Goal: Information Seeking & Learning: Check status

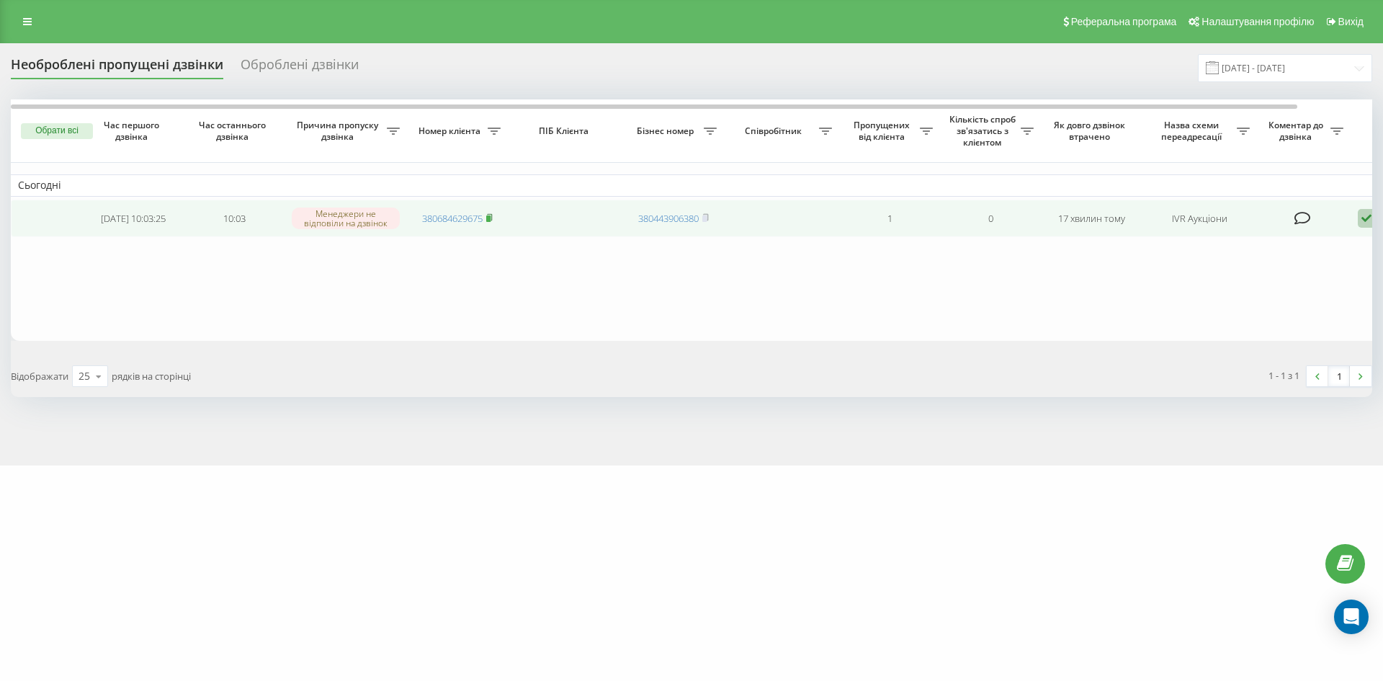
click at [490, 223] on span at bounding box center [489, 218] width 6 height 13
click at [493, 219] on icon at bounding box center [489, 217] width 6 height 9
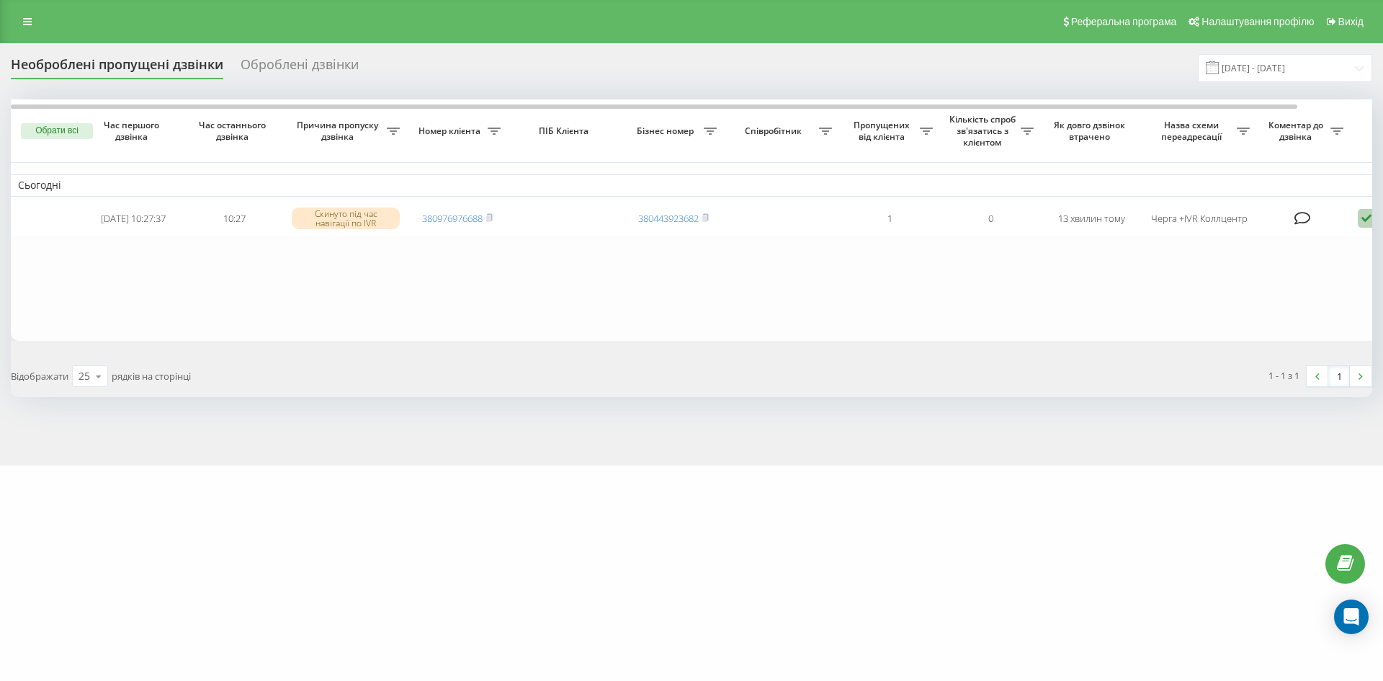
click at [300, 68] on div "Оброблені дзвінки" at bounding box center [300, 68] width 118 height 22
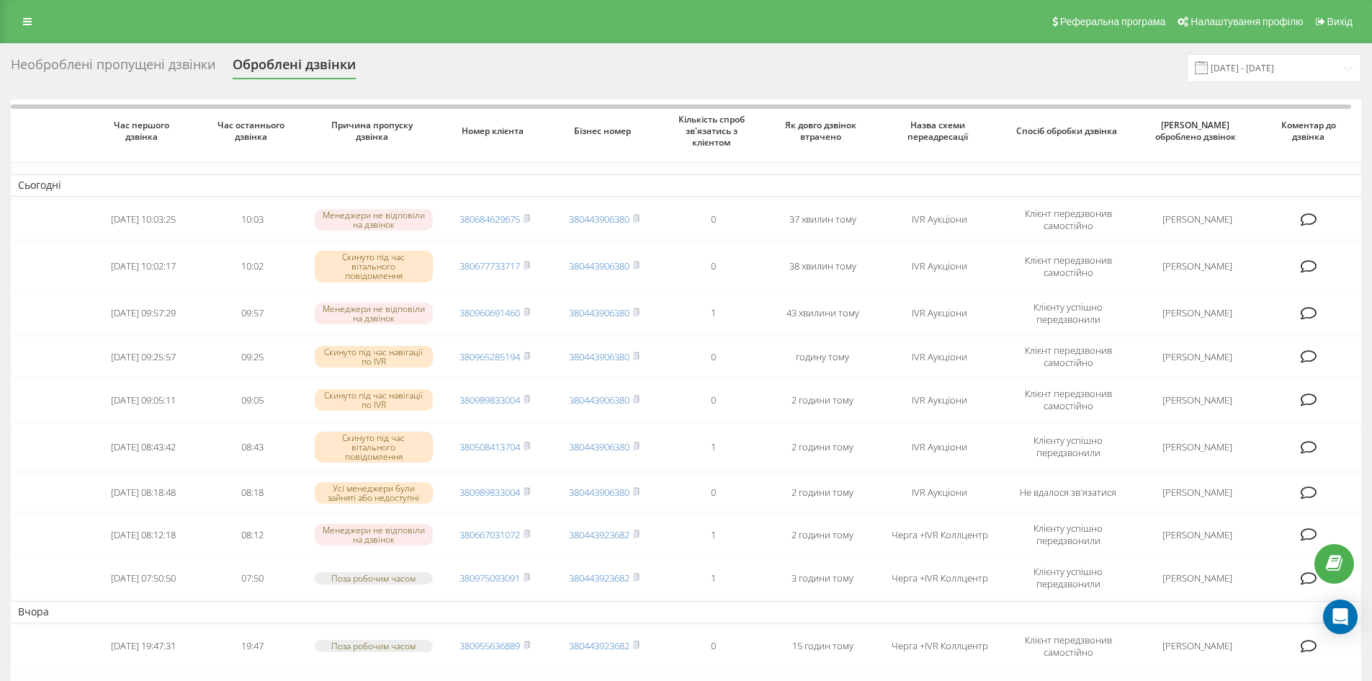
click at [140, 67] on div "Необроблені пропущені дзвінки" at bounding box center [113, 68] width 205 height 22
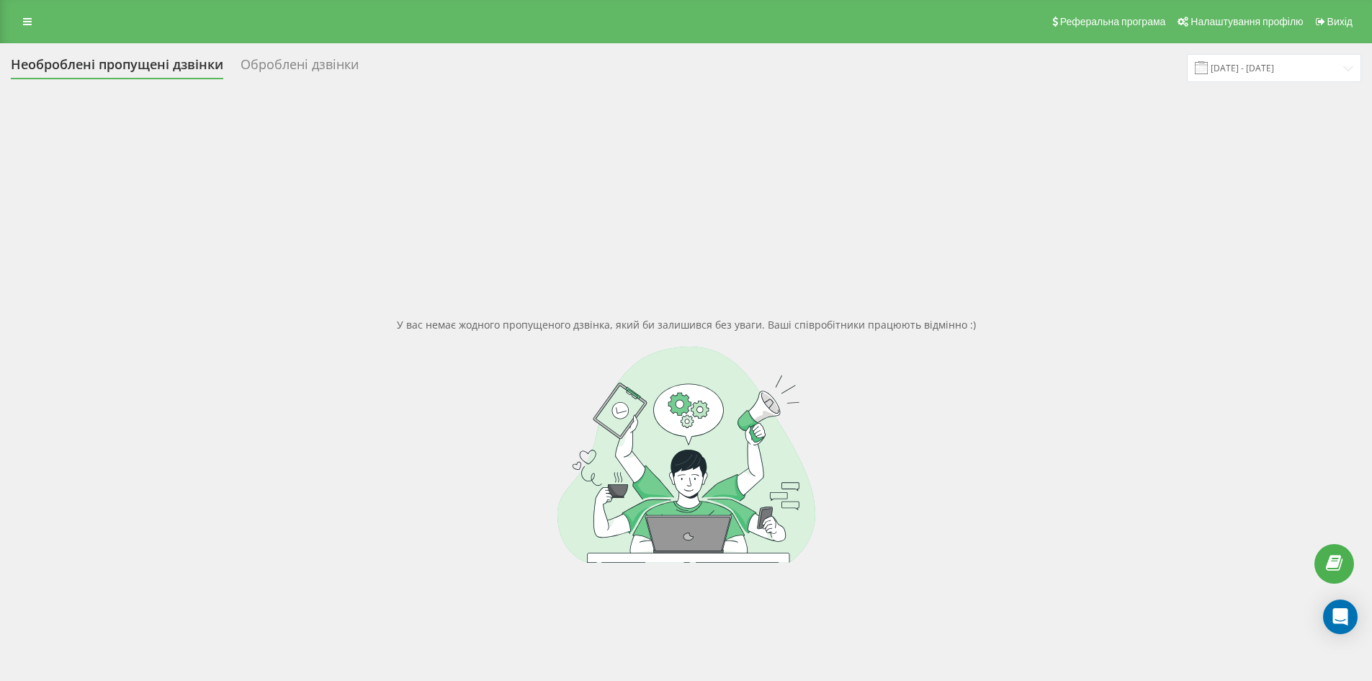
click at [300, 71] on div "Оброблені дзвінки" at bounding box center [300, 68] width 118 height 22
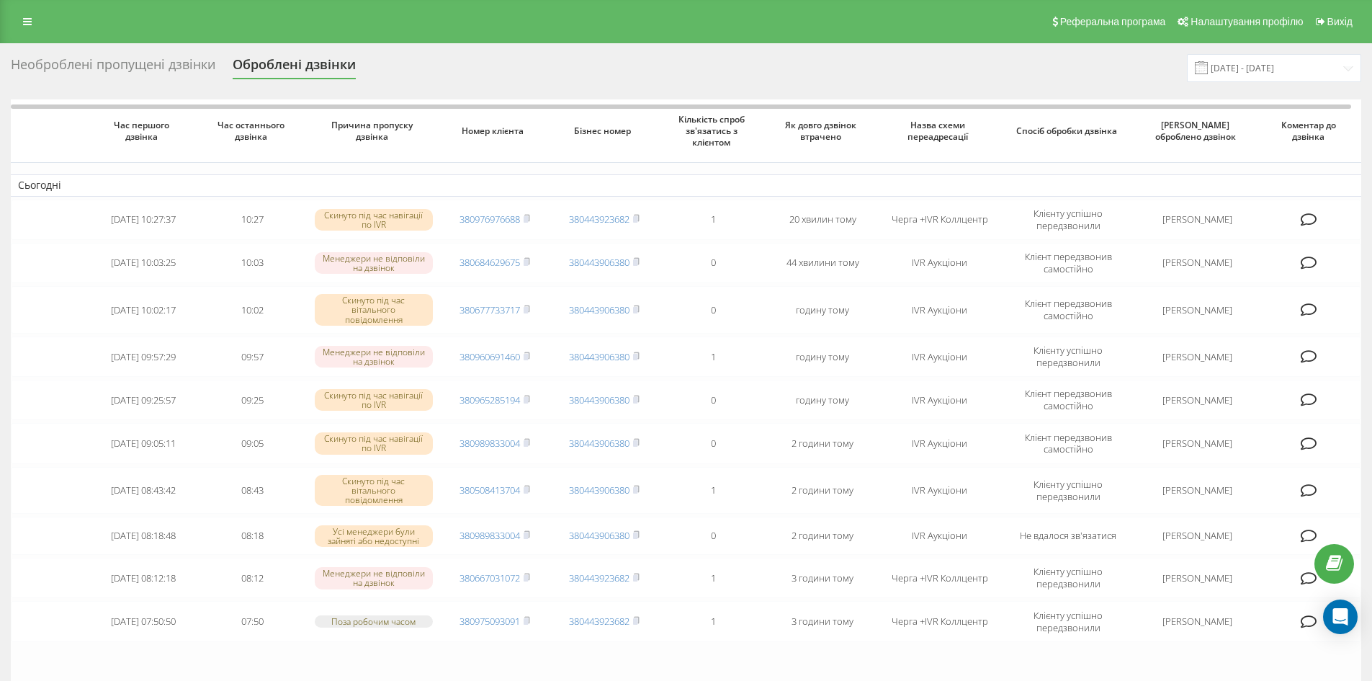
click at [127, 64] on div "Необроблені пропущені дзвінки" at bounding box center [113, 68] width 205 height 22
click at [112, 75] on div "Необроблені пропущені дзвінки" at bounding box center [113, 68] width 205 height 22
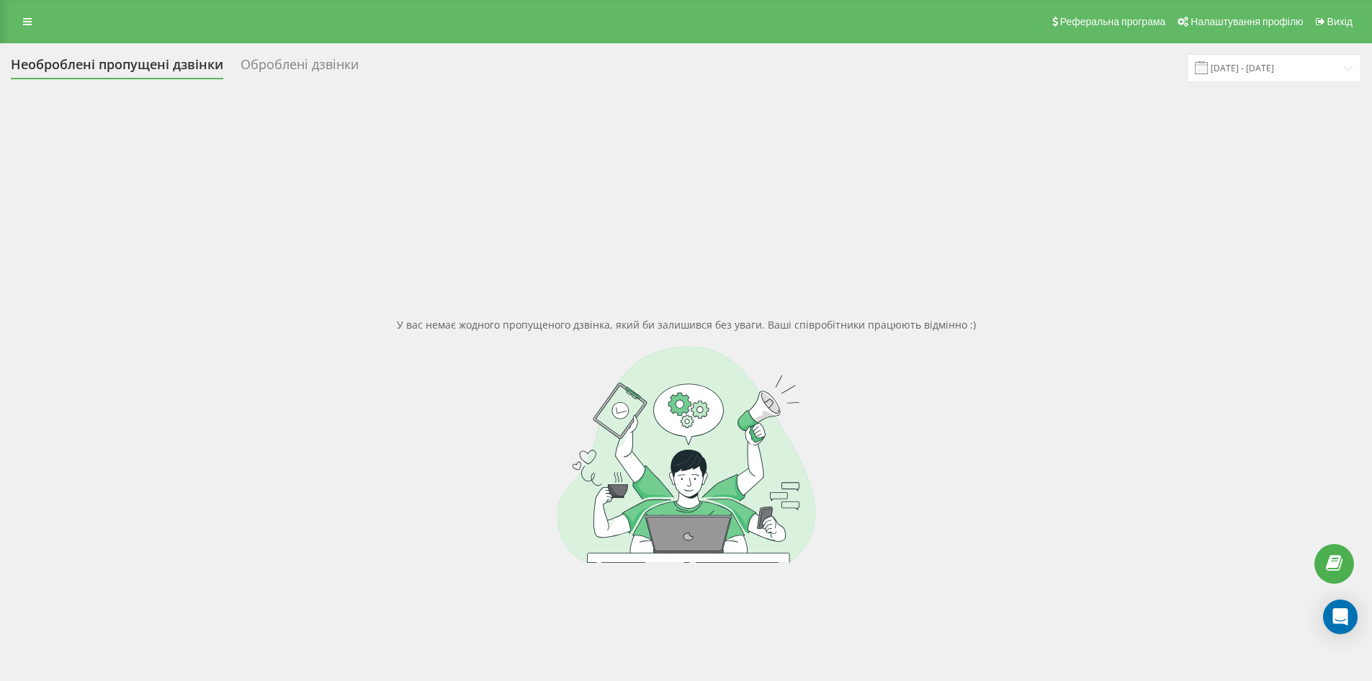
click at [309, 64] on div "Оброблені дзвінки" at bounding box center [300, 68] width 118 height 22
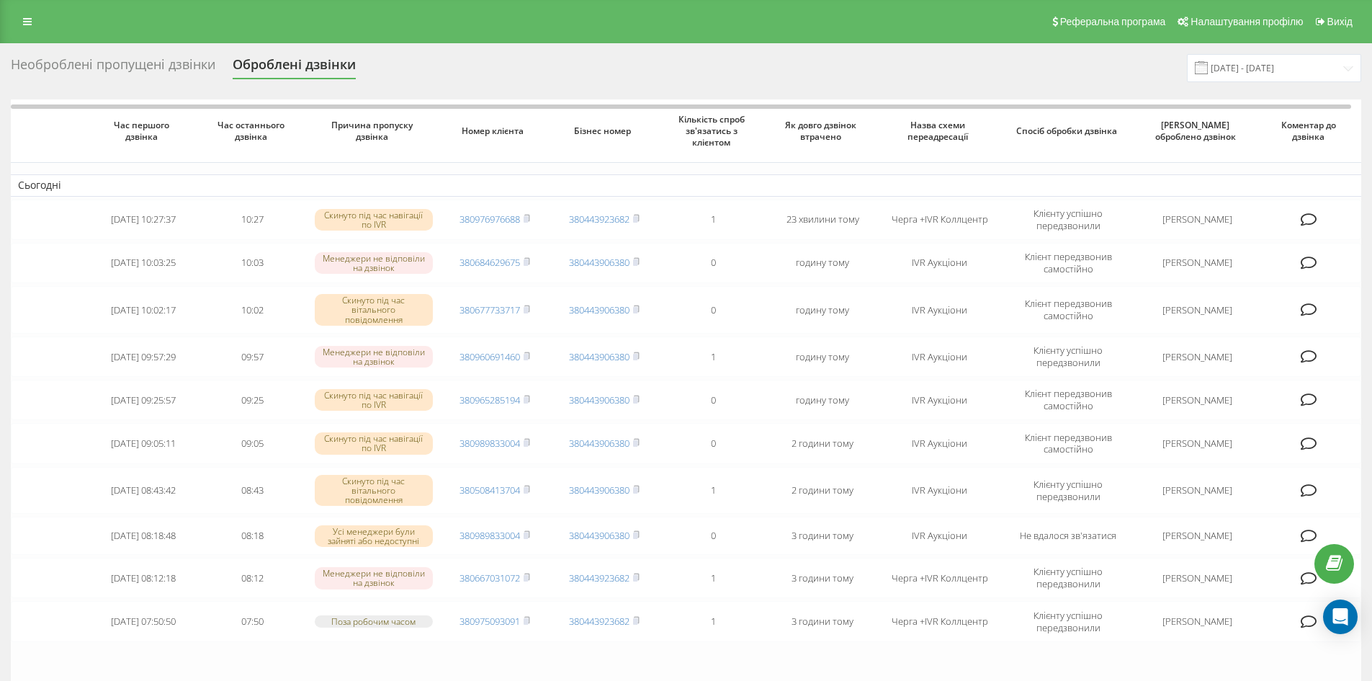
click at [165, 68] on div "Необроблені пропущені дзвінки" at bounding box center [113, 68] width 205 height 22
click at [160, 61] on div "Необроблені пропущені дзвінки" at bounding box center [113, 68] width 205 height 22
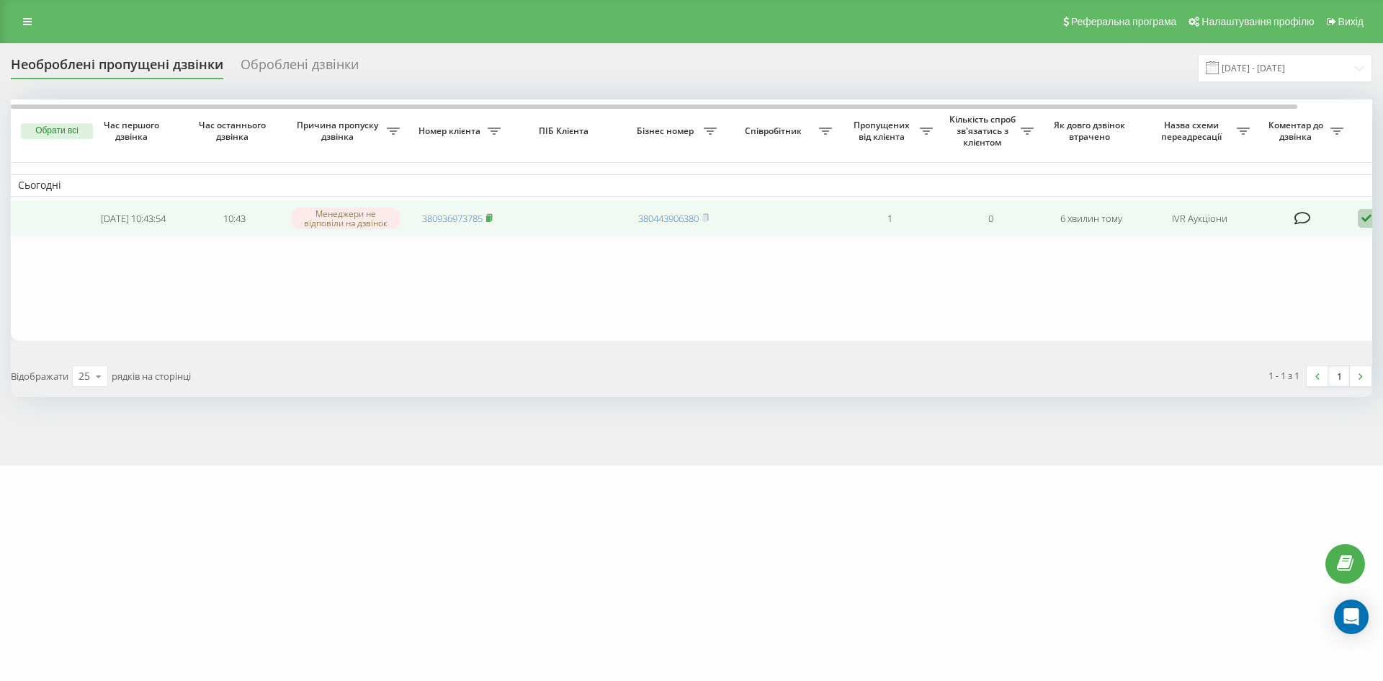
click at [490, 217] on rect at bounding box center [488, 218] width 4 height 6
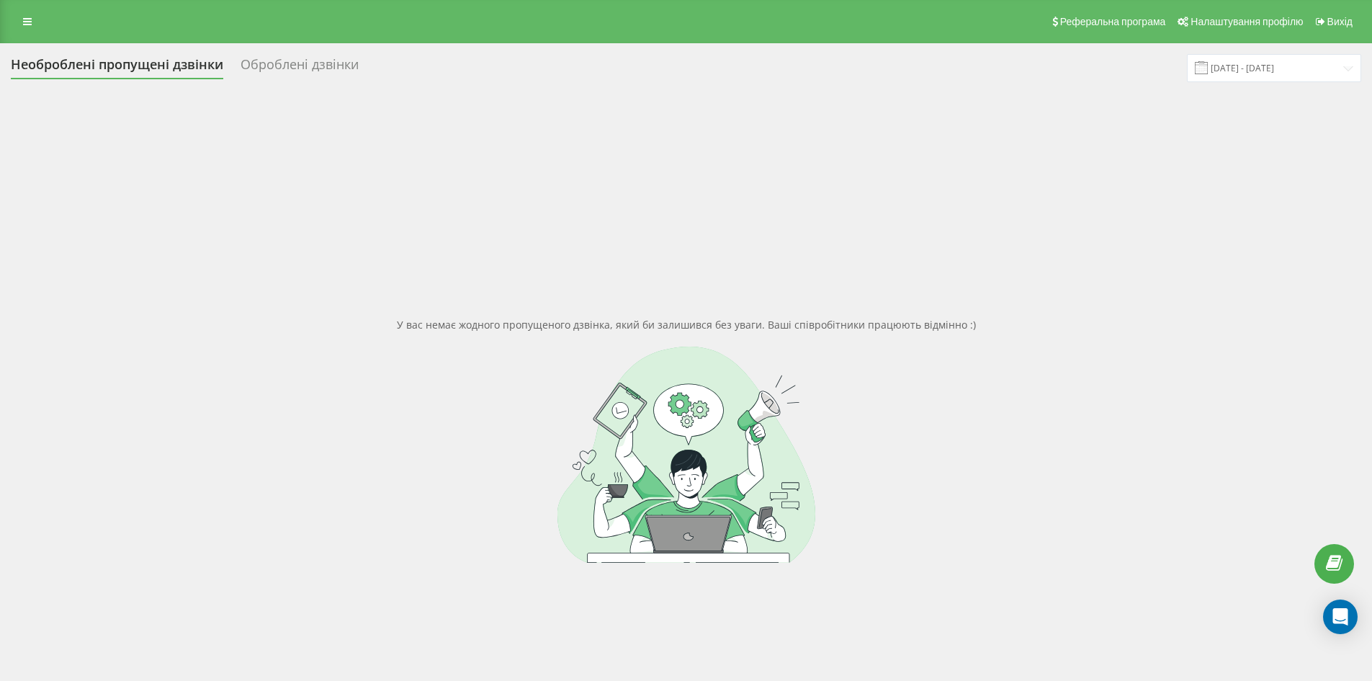
click at [337, 66] on div "Оброблені дзвінки" at bounding box center [300, 68] width 118 height 22
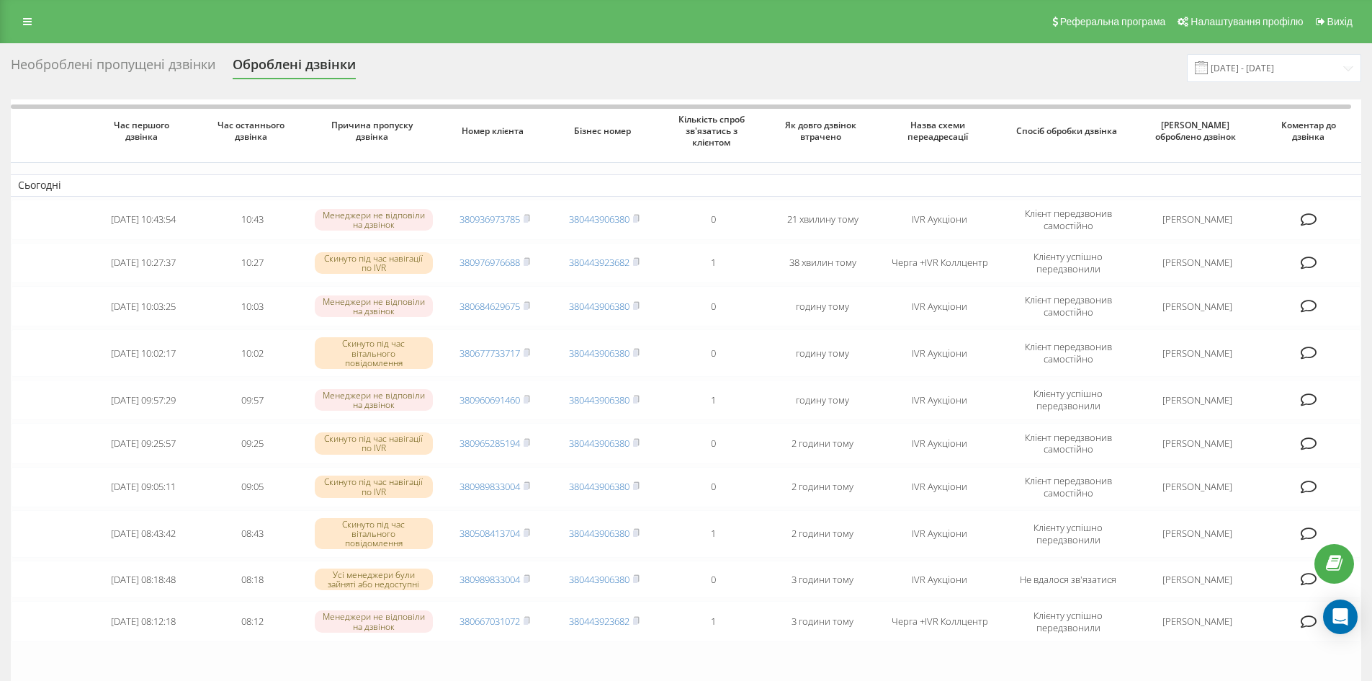
click at [166, 55] on div "Необроблені пропущені дзвінки Оброблені дзвінки 23.08.2025 - 23.09.2025" at bounding box center [686, 68] width 1350 height 28
click at [145, 64] on div "Необроблені пропущені дзвінки" at bounding box center [113, 68] width 205 height 22
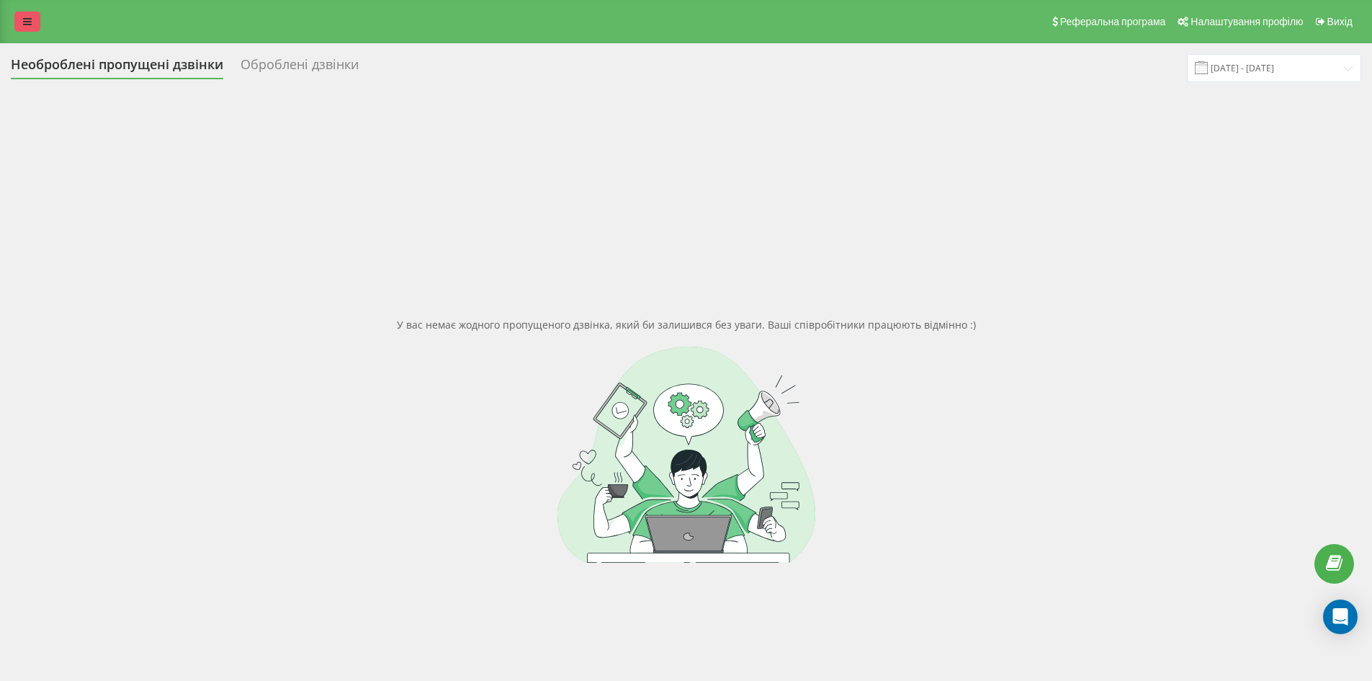
click at [22, 19] on link at bounding box center [27, 22] width 26 height 20
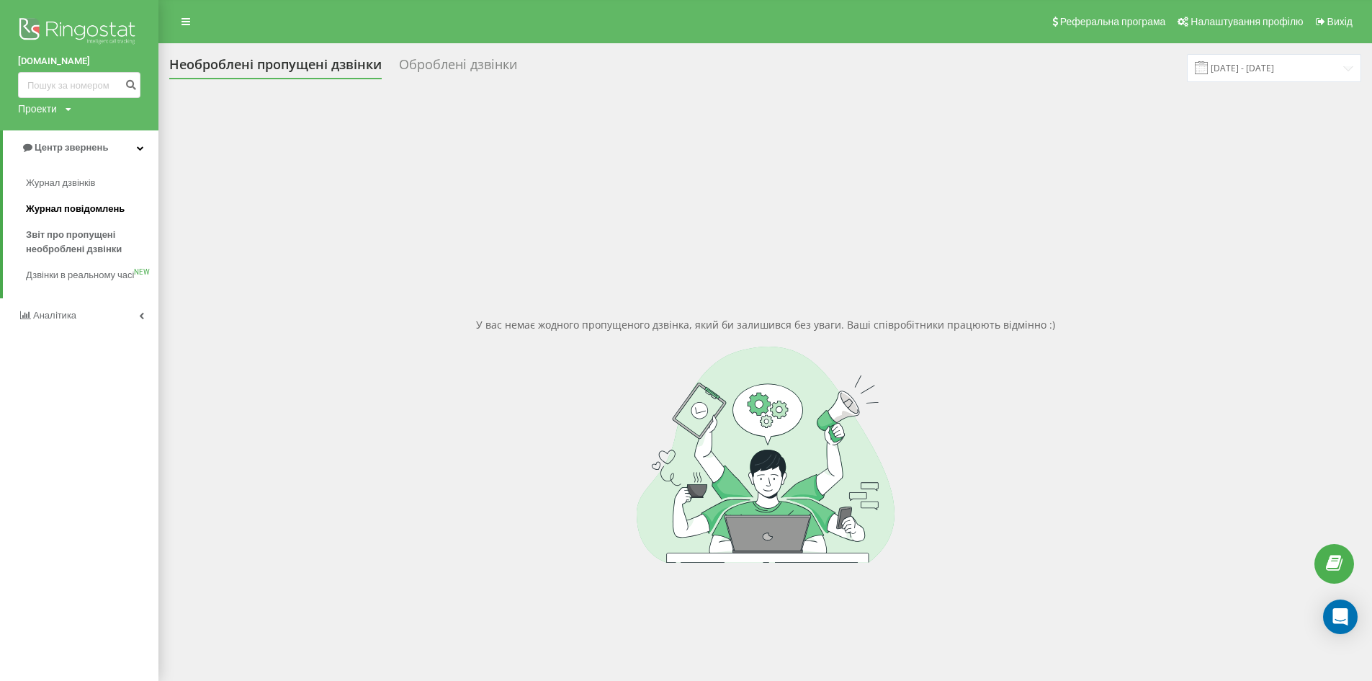
click at [83, 205] on span "Журнал повідомлень" at bounding box center [75, 209] width 99 height 14
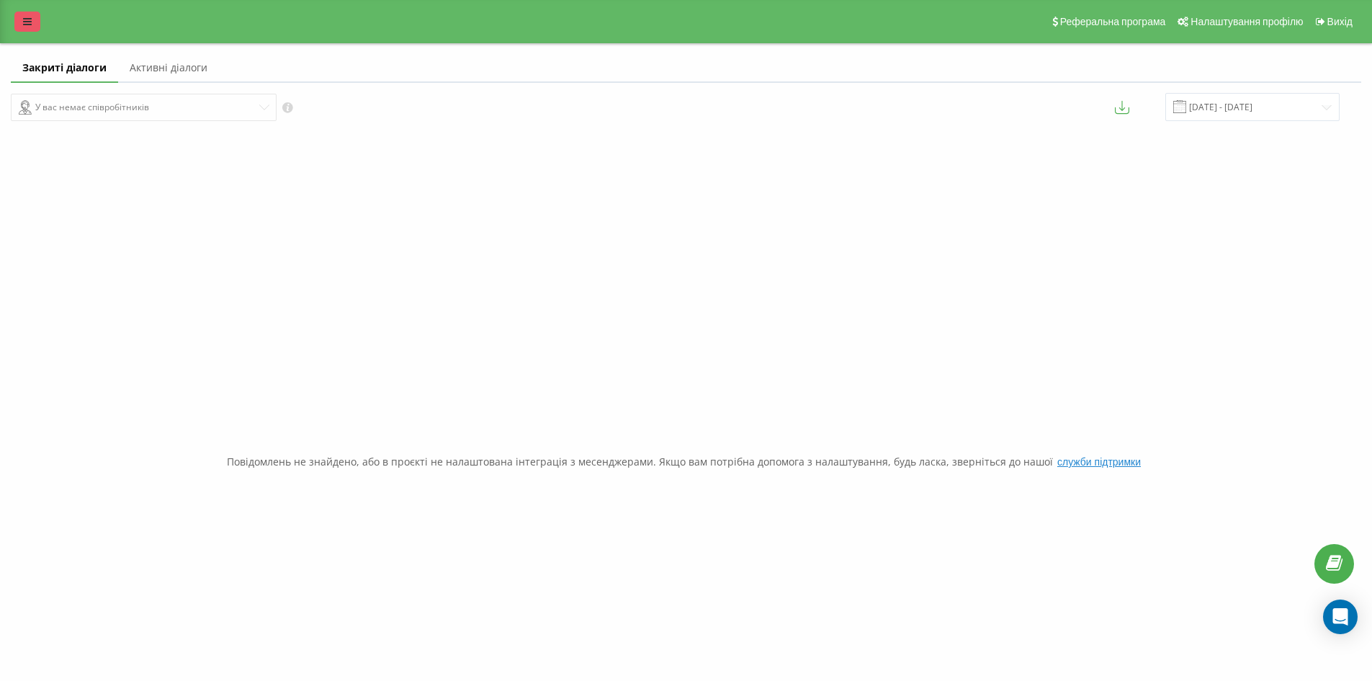
click at [24, 24] on icon at bounding box center [27, 22] width 9 height 10
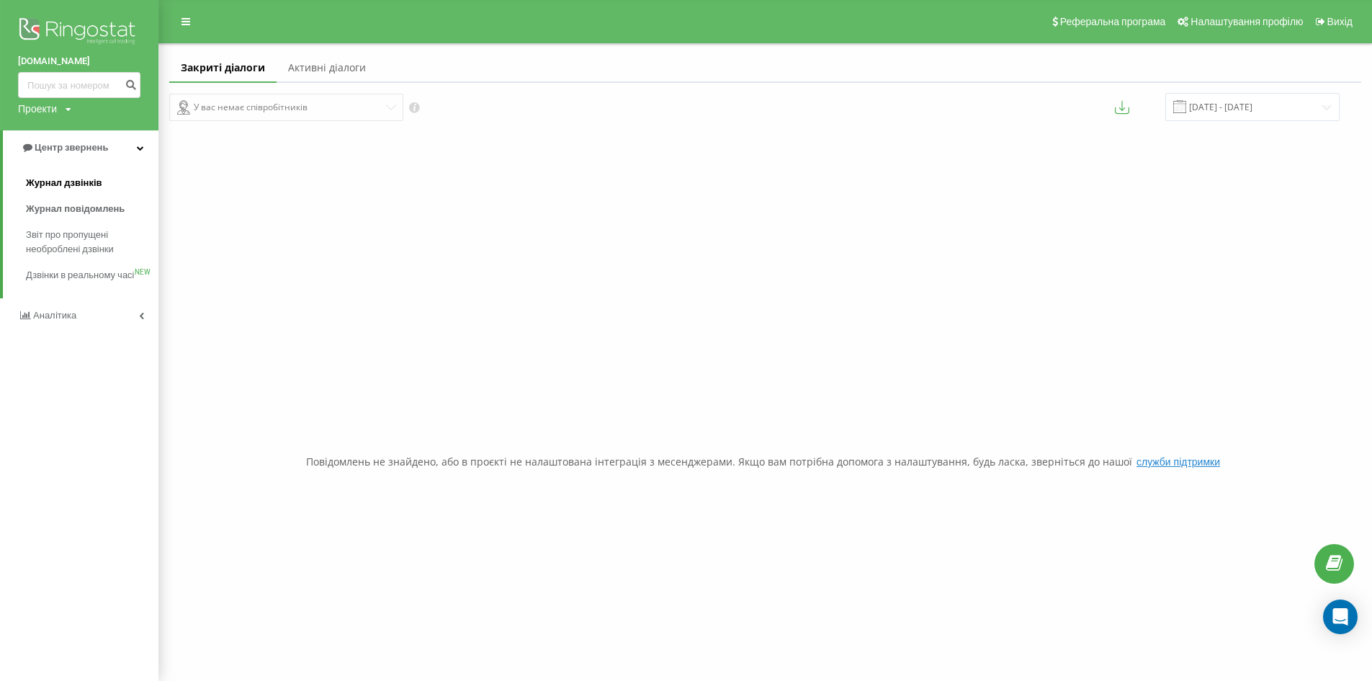
click at [81, 177] on span "Журнал дзвінків" at bounding box center [64, 183] width 76 height 14
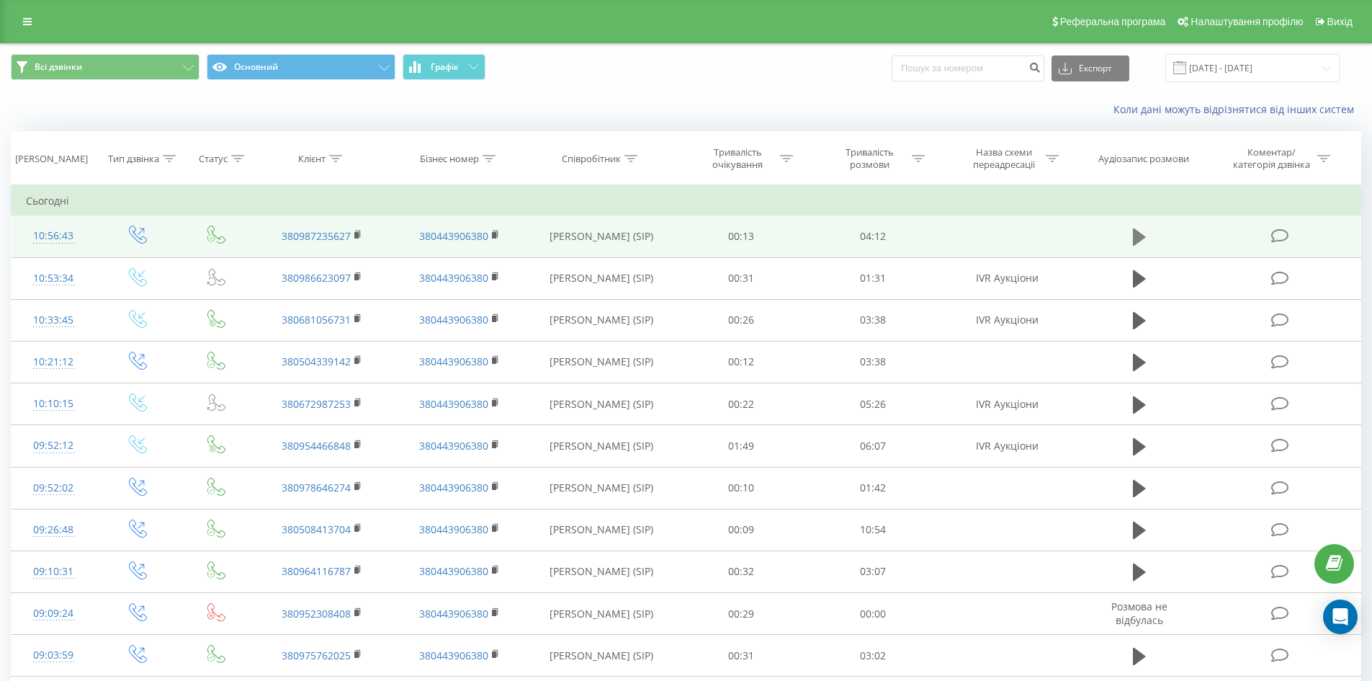
click at [1139, 237] on icon at bounding box center [1139, 236] width 13 height 17
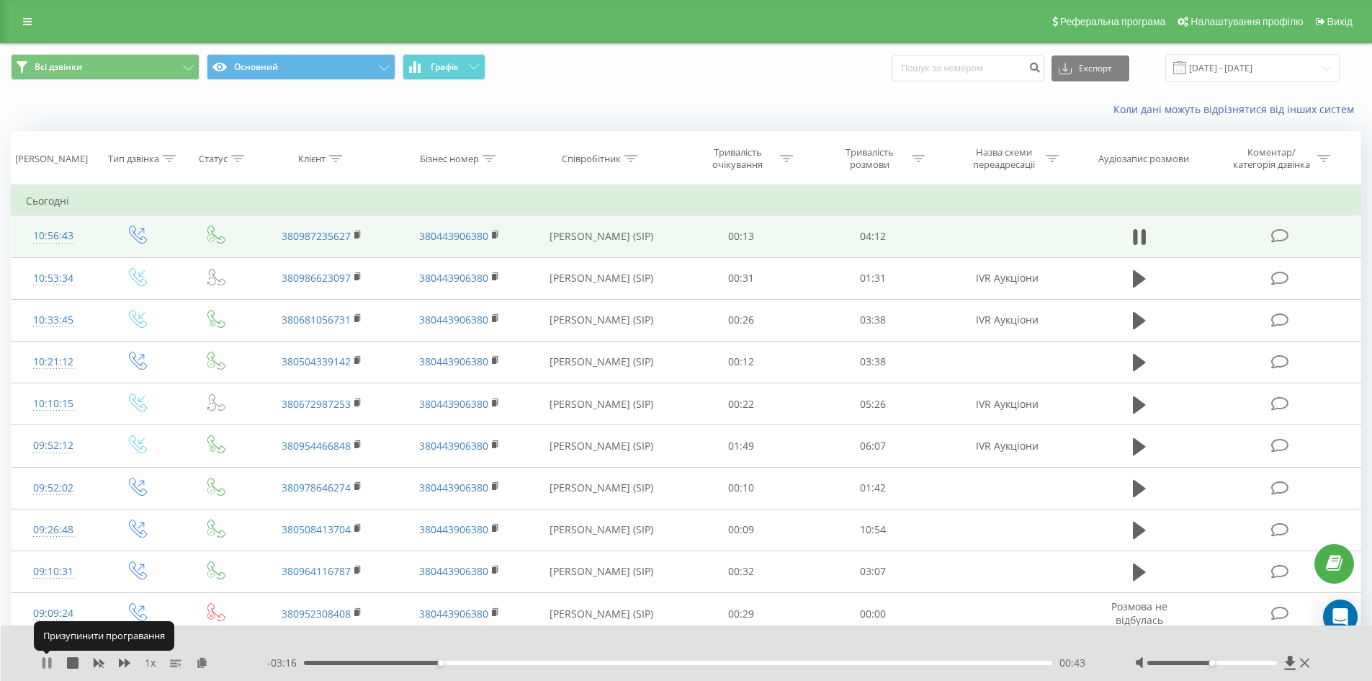
click at [45, 665] on icon at bounding box center [43, 663] width 3 height 12
click at [45, 665] on icon at bounding box center [46, 663] width 9 height 12
click at [576, 663] on div "01:27" at bounding box center [678, 662] width 749 height 4
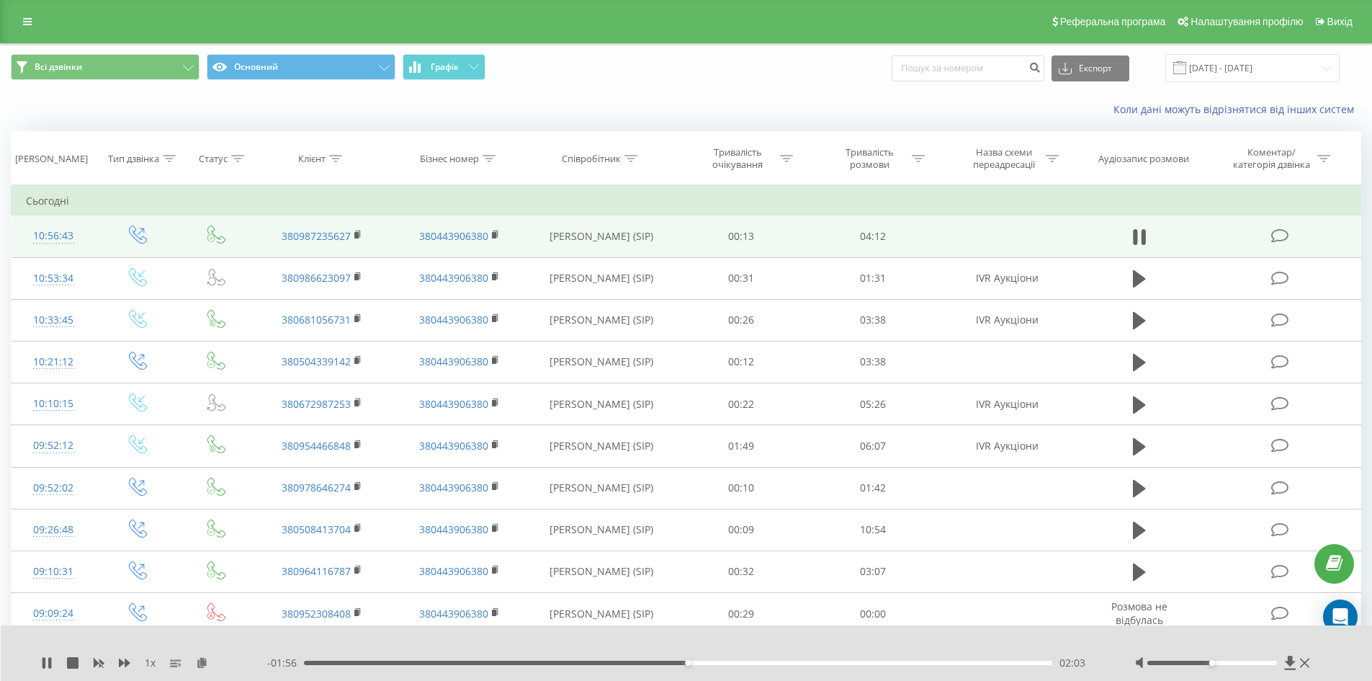
click at [710, 663] on div "02:03" at bounding box center [678, 662] width 749 height 4
click at [729, 662] on div "02:11" at bounding box center [678, 662] width 749 height 4
drag, startPoint x: 45, startPoint y: 663, endPoint x: 122, endPoint y: 639, distance: 80.2
click at [46, 663] on icon at bounding box center [47, 663] width 12 height 12
drag, startPoint x: 24, startPoint y: 5, endPoint x: 27, endPoint y: 17, distance: 12.4
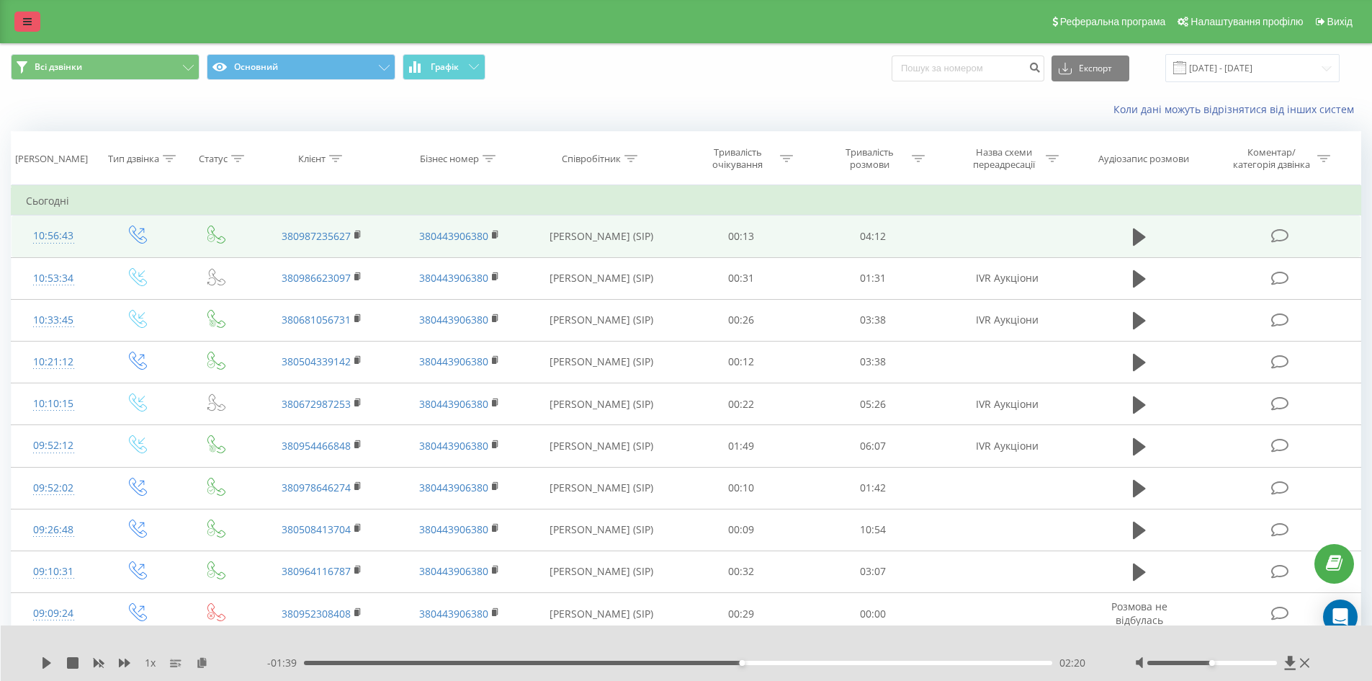
click at [25, 9] on div "Реферальна програма Налаштування профілю Вихід" at bounding box center [686, 21] width 1372 height 43
click at [29, 27] on link at bounding box center [27, 22] width 26 height 20
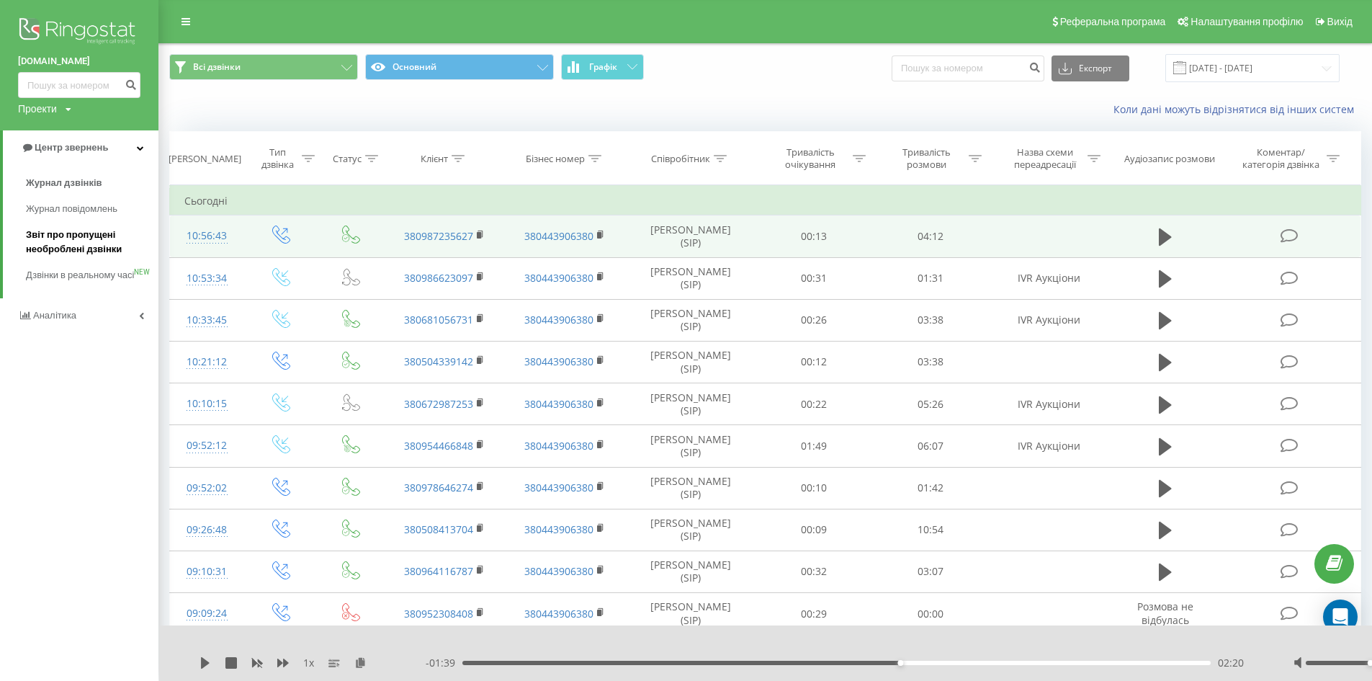
click at [99, 241] on span "Звіт про пропущені необроблені дзвінки" at bounding box center [88, 242] width 125 height 29
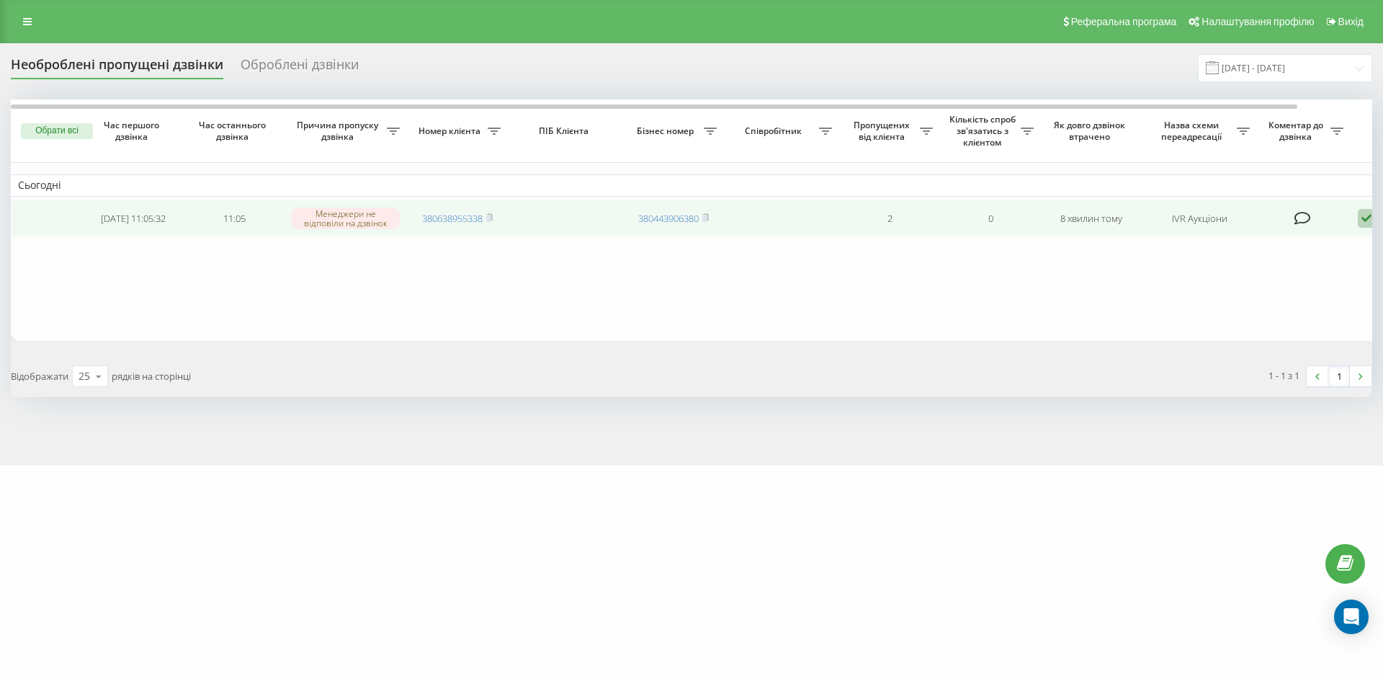
click at [495, 223] on td "380638955338" at bounding box center [457, 219] width 101 height 38
click at [490, 220] on rect at bounding box center [488, 218] width 4 height 6
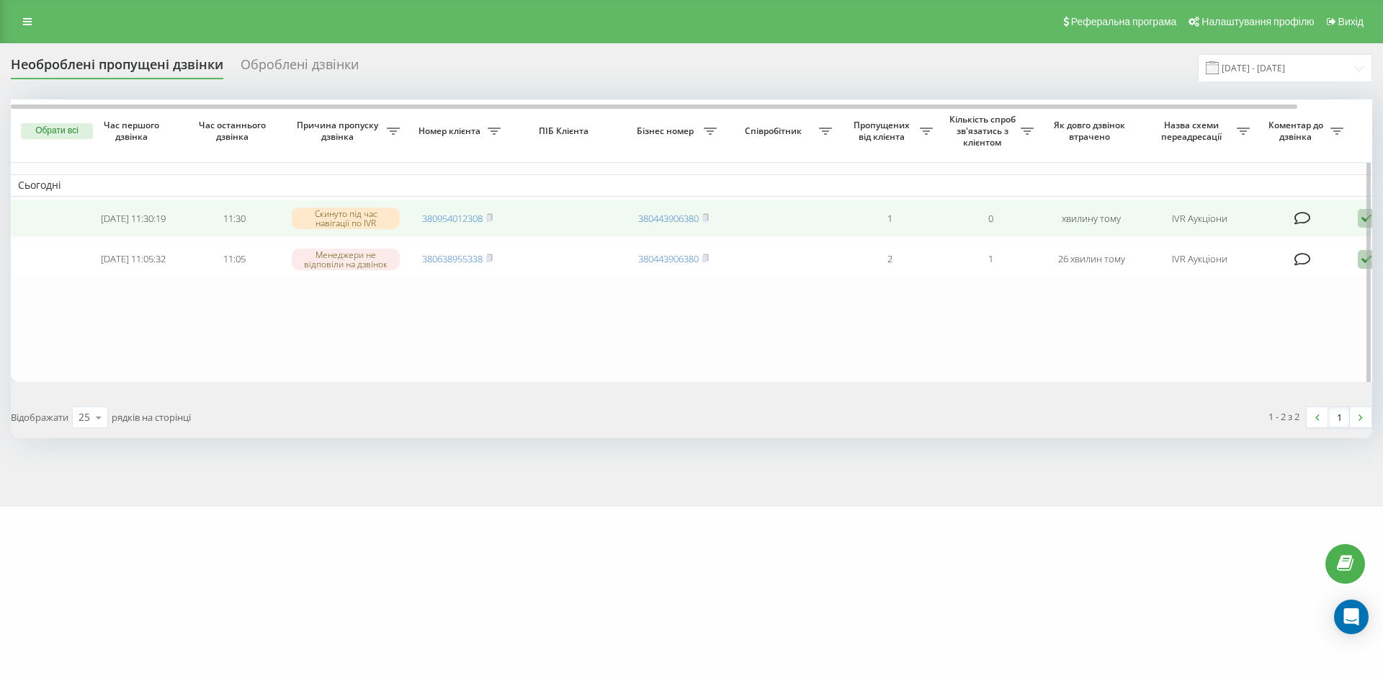
click at [496, 217] on td "380954012308" at bounding box center [457, 219] width 101 height 38
click at [492, 217] on icon at bounding box center [489, 216] width 5 height 6
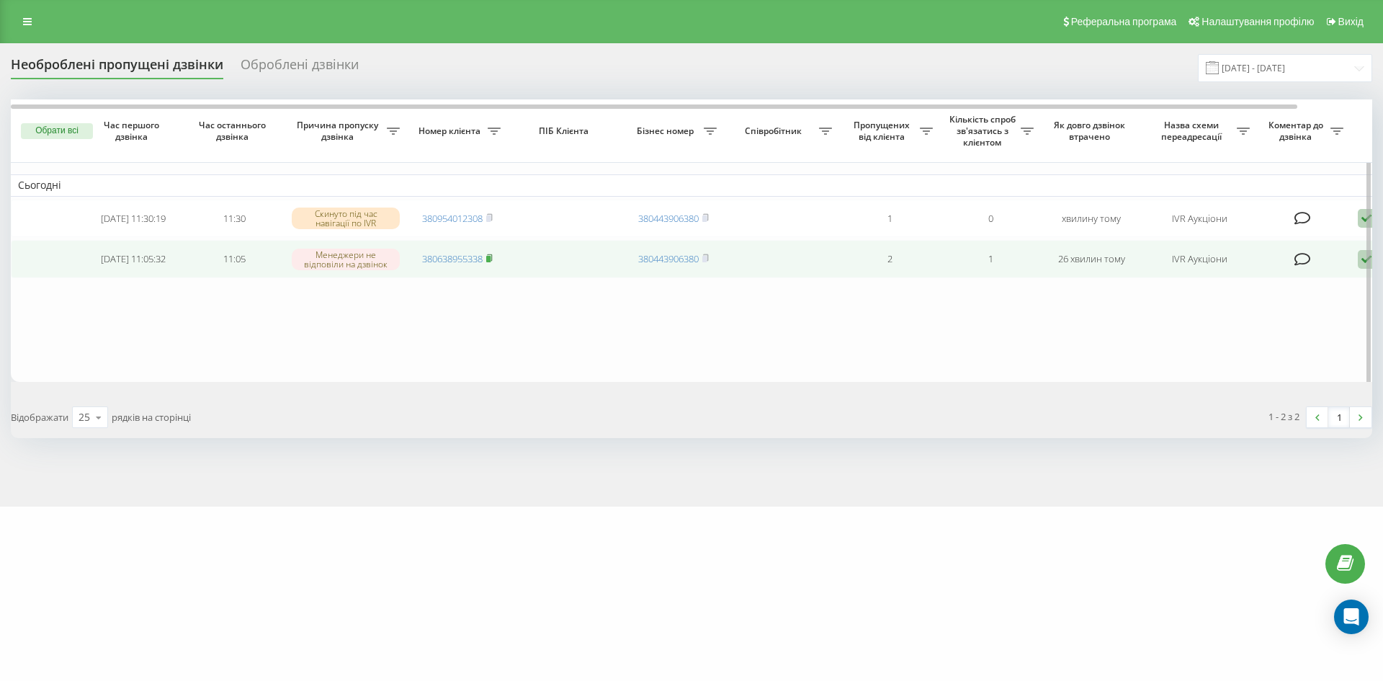
click at [489, 262] on rect at bounding box center [488, 259] width 4 height 6
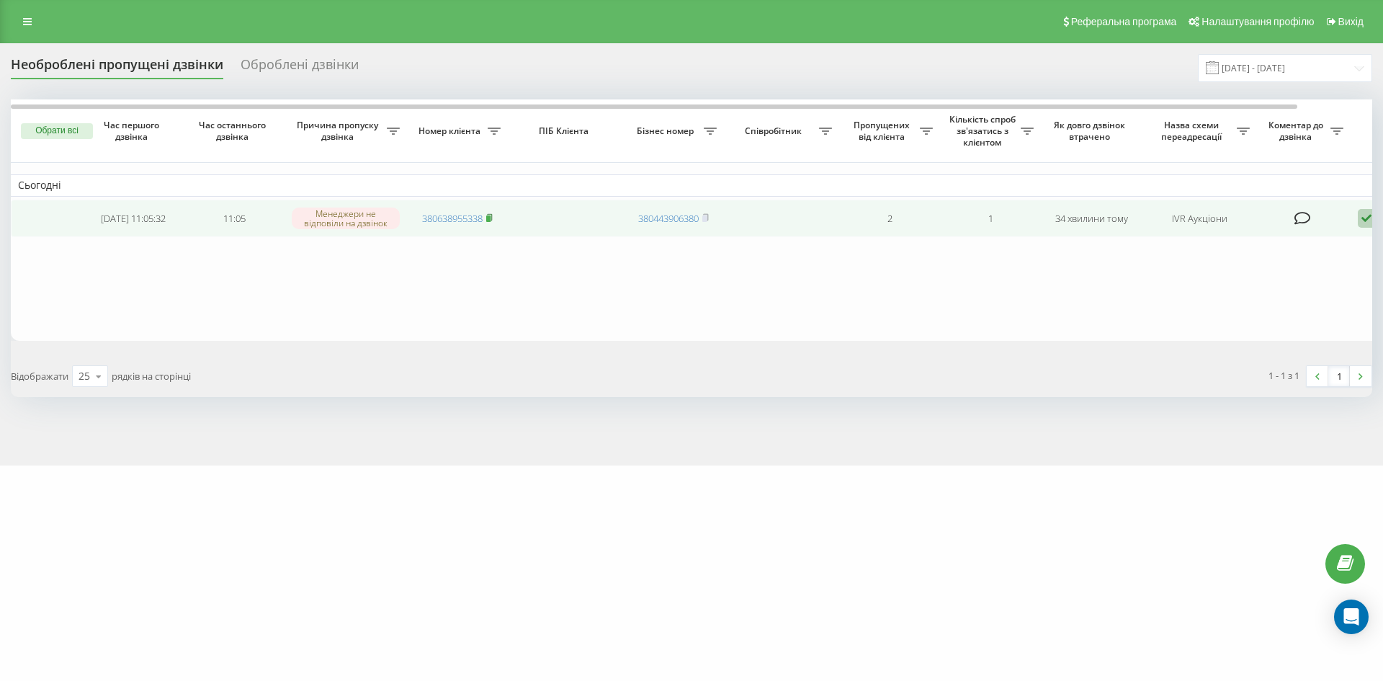
click at [492, 223] on span at bounding box center [489, 218] width 6 height 13
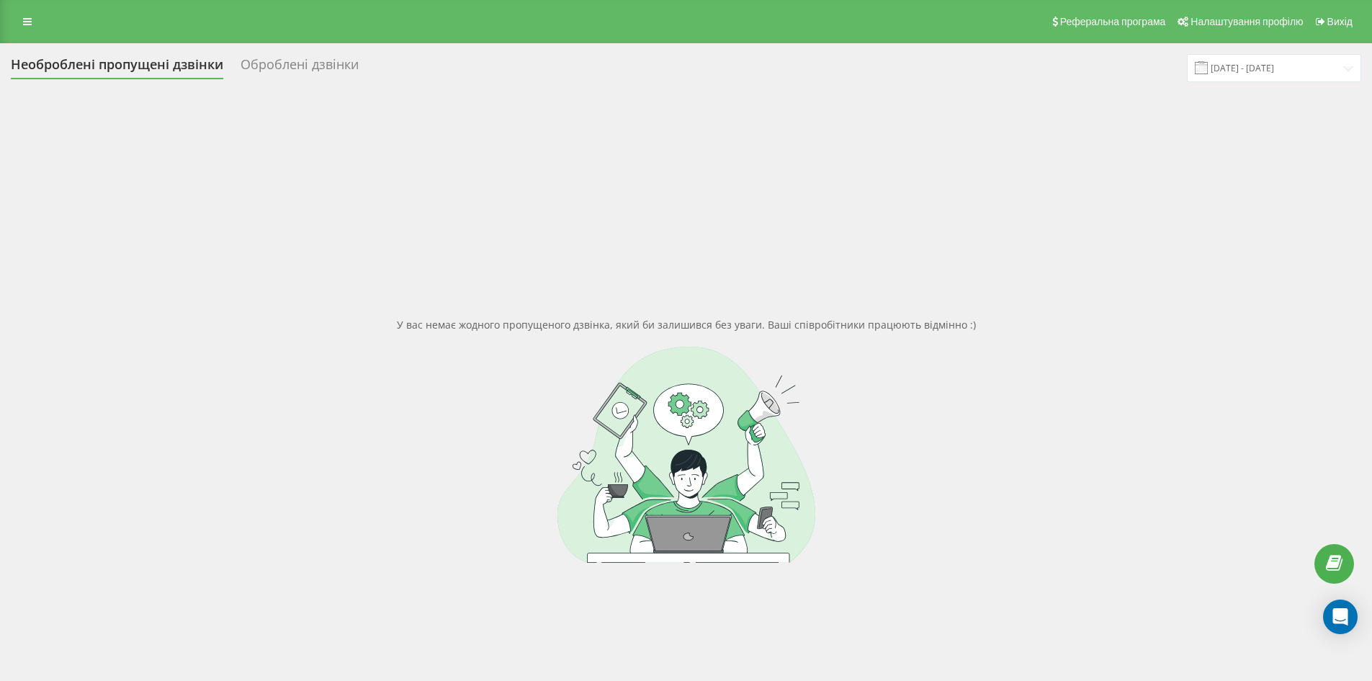
click at [292, 63] on div "Оброблені дзвінки" at bounding box center [300, 68] width 118 height 22
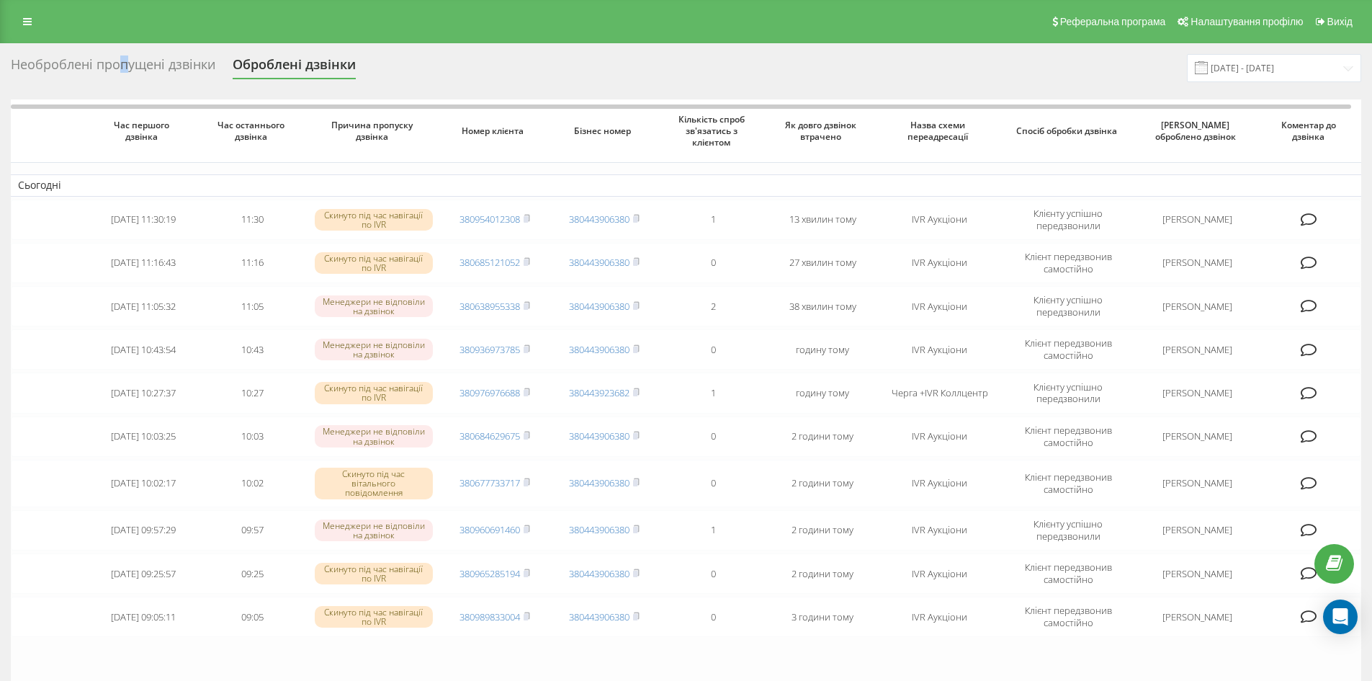
click at [123, 57] on div "Необроблені пропущені дзвінки" at bounding box center [113, 68] width 205 height 22
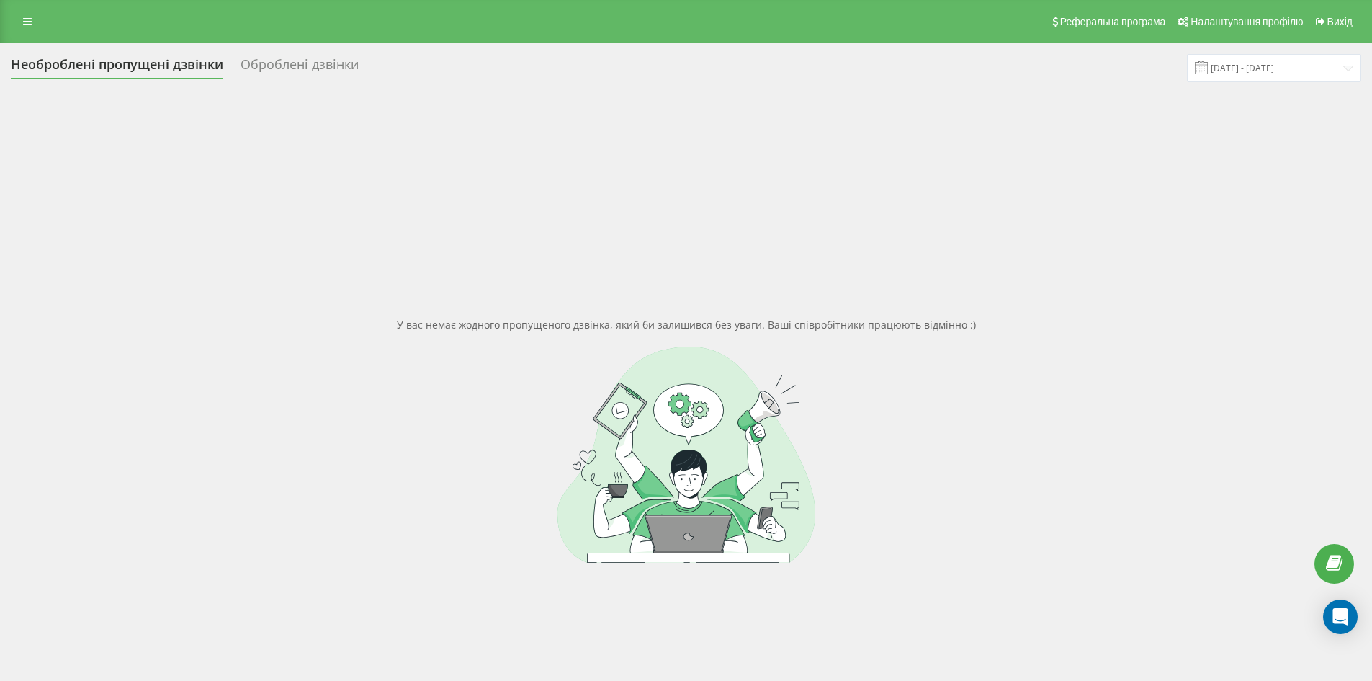
click at [292, 62] on div "Оброблені дзвінки" at bounding box center [300, 68] width 118 height 22
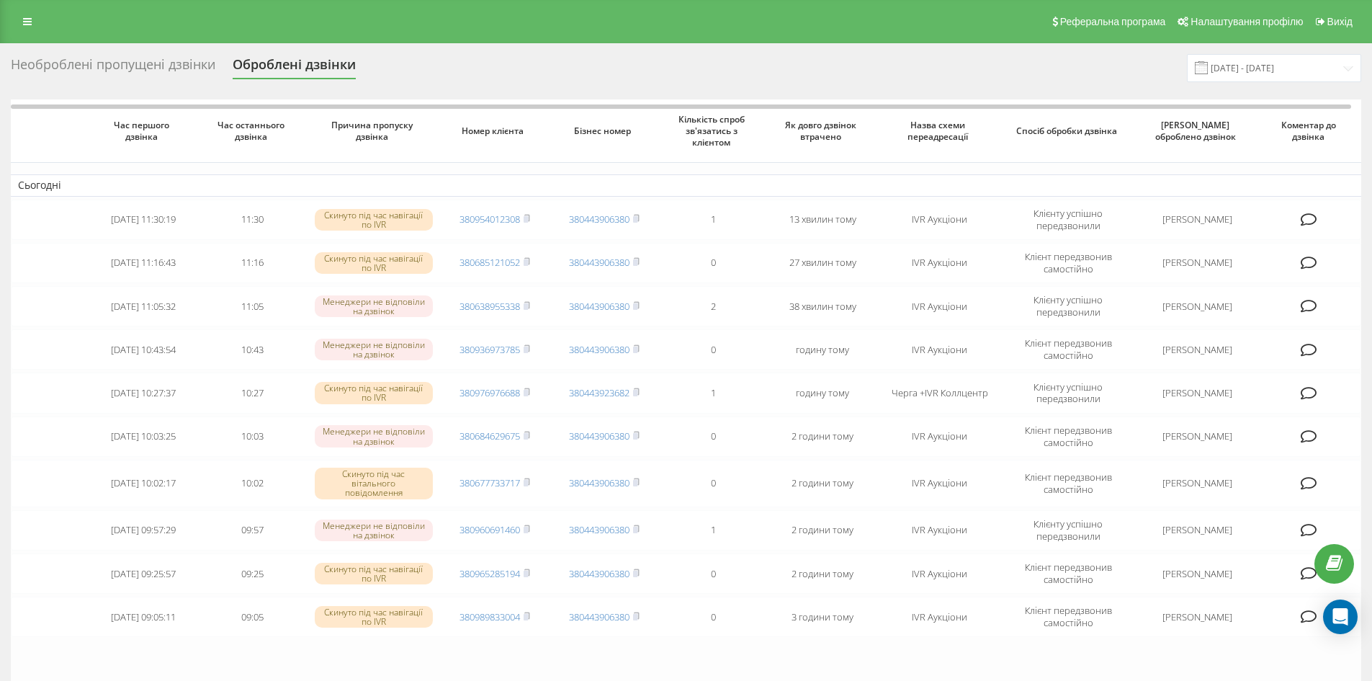
click at [133, 66] on div "Необроблені пропущені дзвінки" at bounding box center [113, 68] width 205 height 22
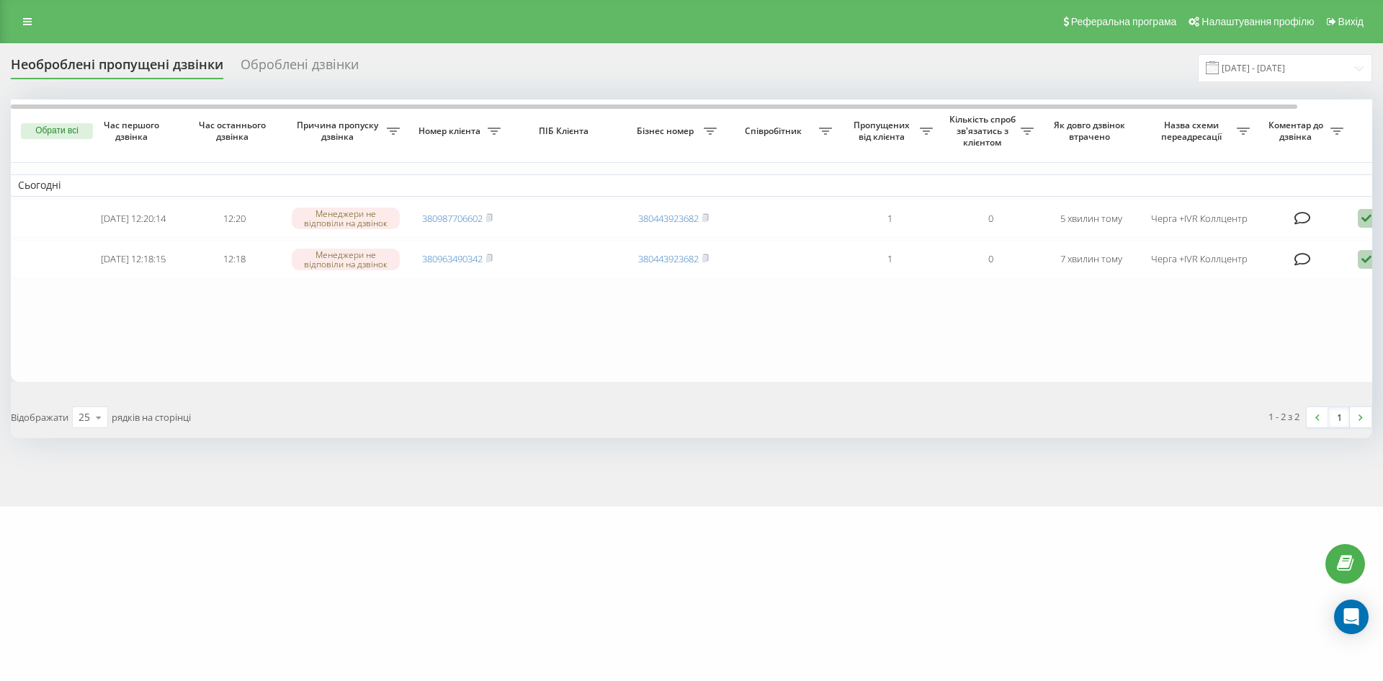
click at [290, 67] on div "Оброблені дзвінки" at bounding box center [300, 68] width 118 height 22
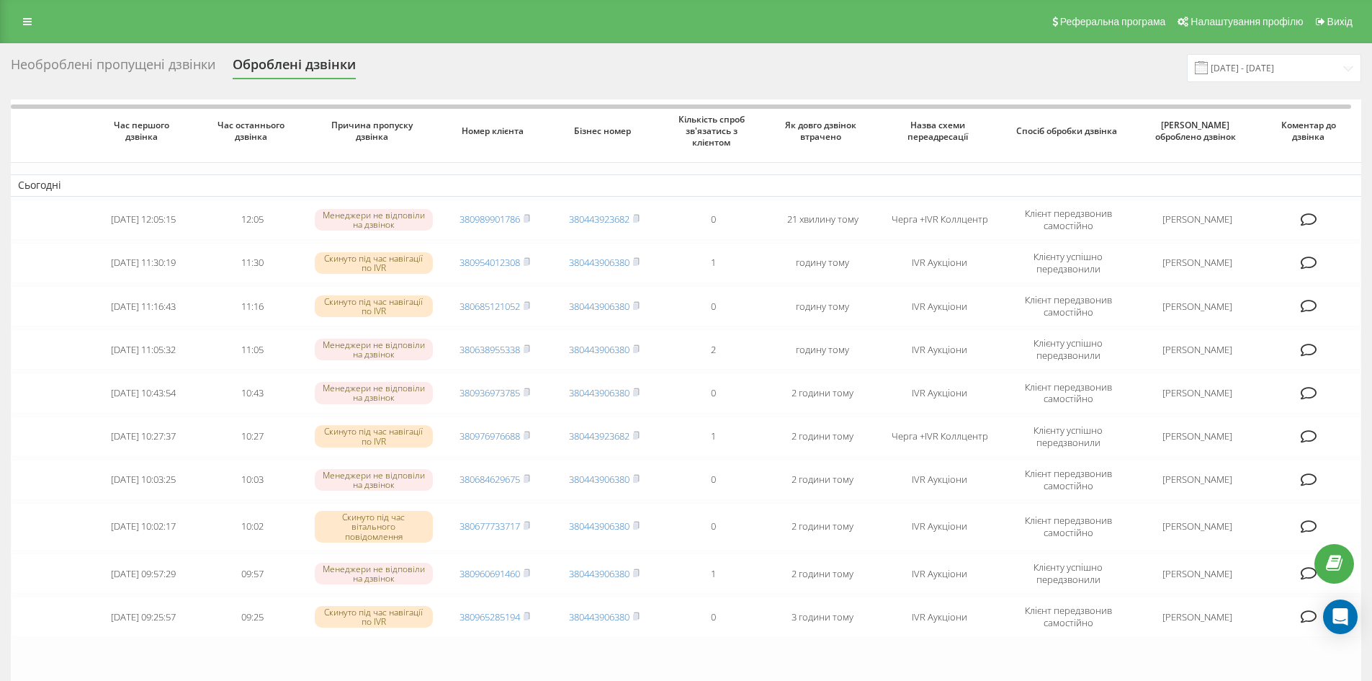
click at [97, 71] on div "Необроблені пропущені дзвінки" at bounding box center [113, 68] width 205 height 22
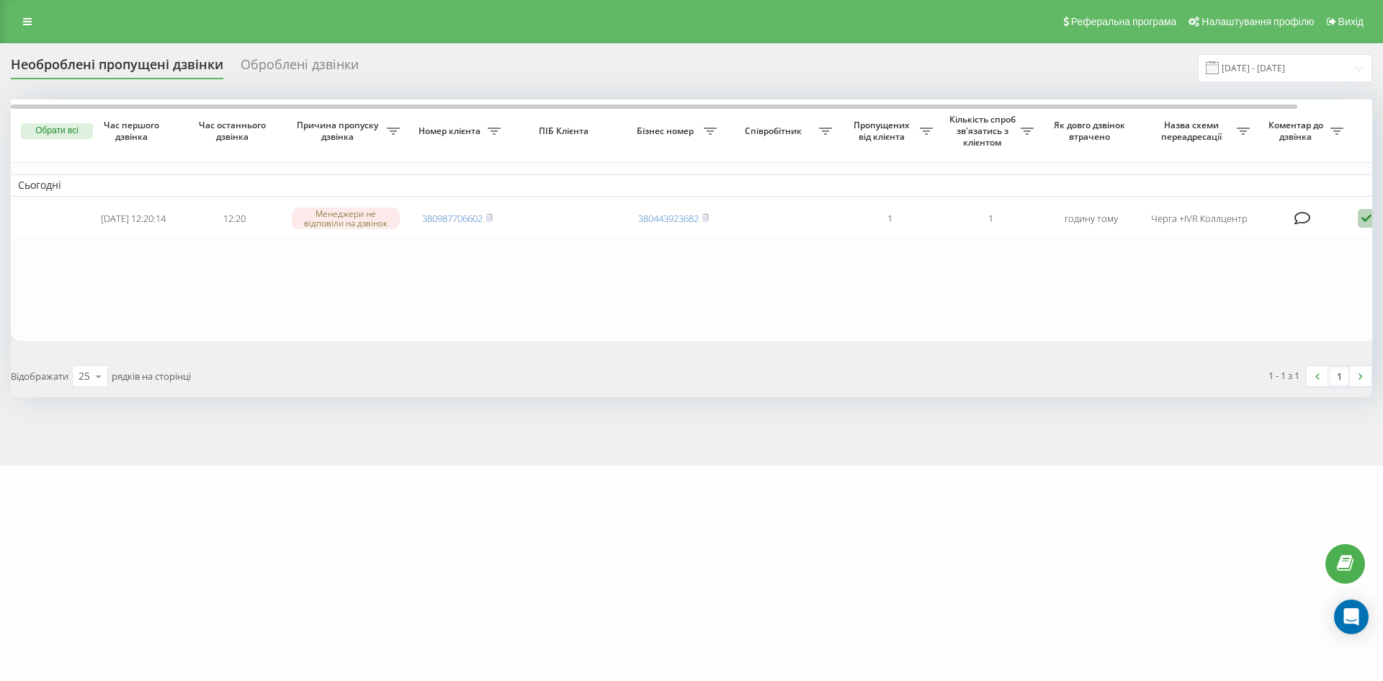
click at [290, 61] on div "Оброблені дзвінки" at bounding box center [300, 68] width 118 height 22
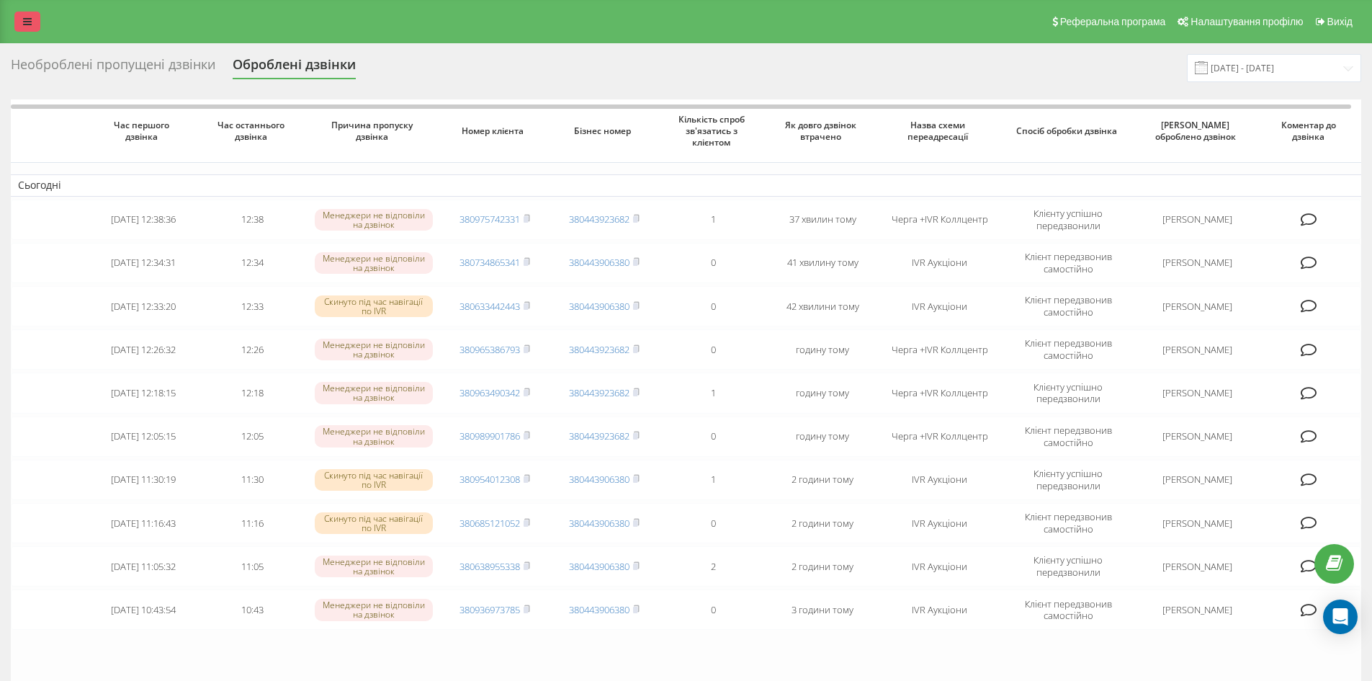
click at [24, 22] on icon at bounding box center [27, 22] width 9 height 10
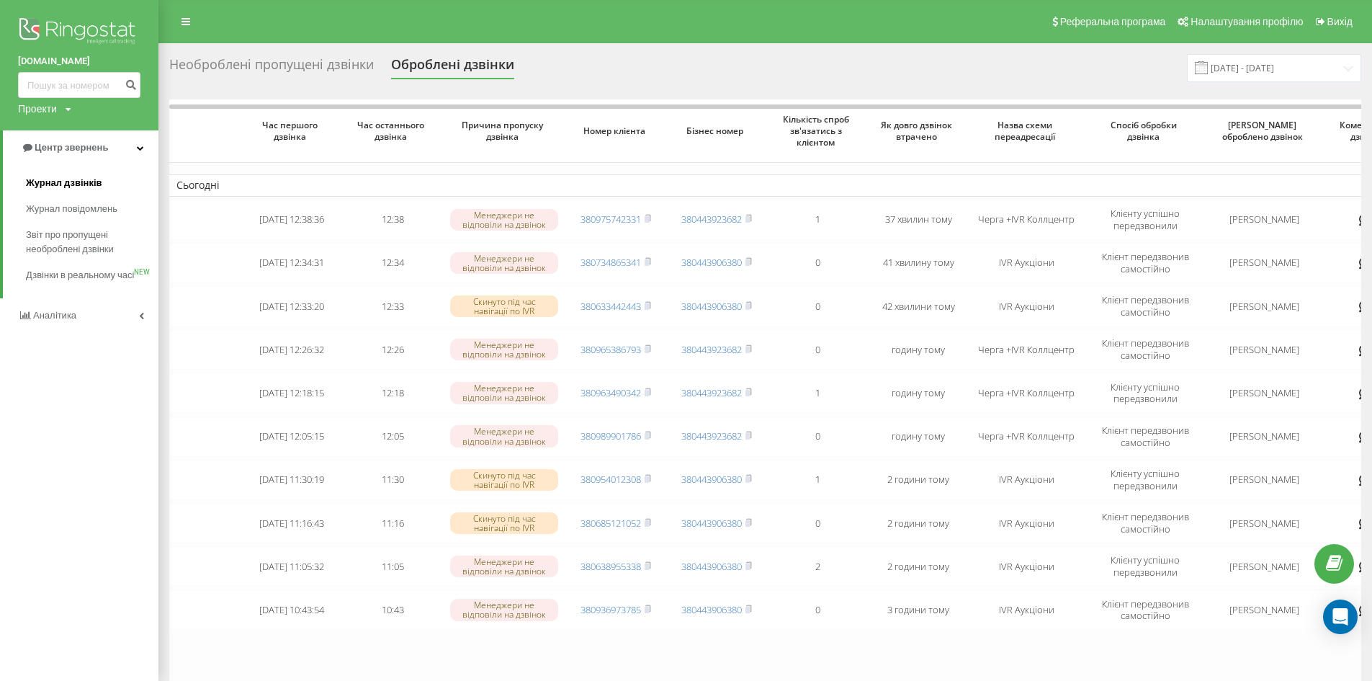
click at [73, 182] on span "Журнал дзвінків" at bounding box center [64, 183] width 76 height 14
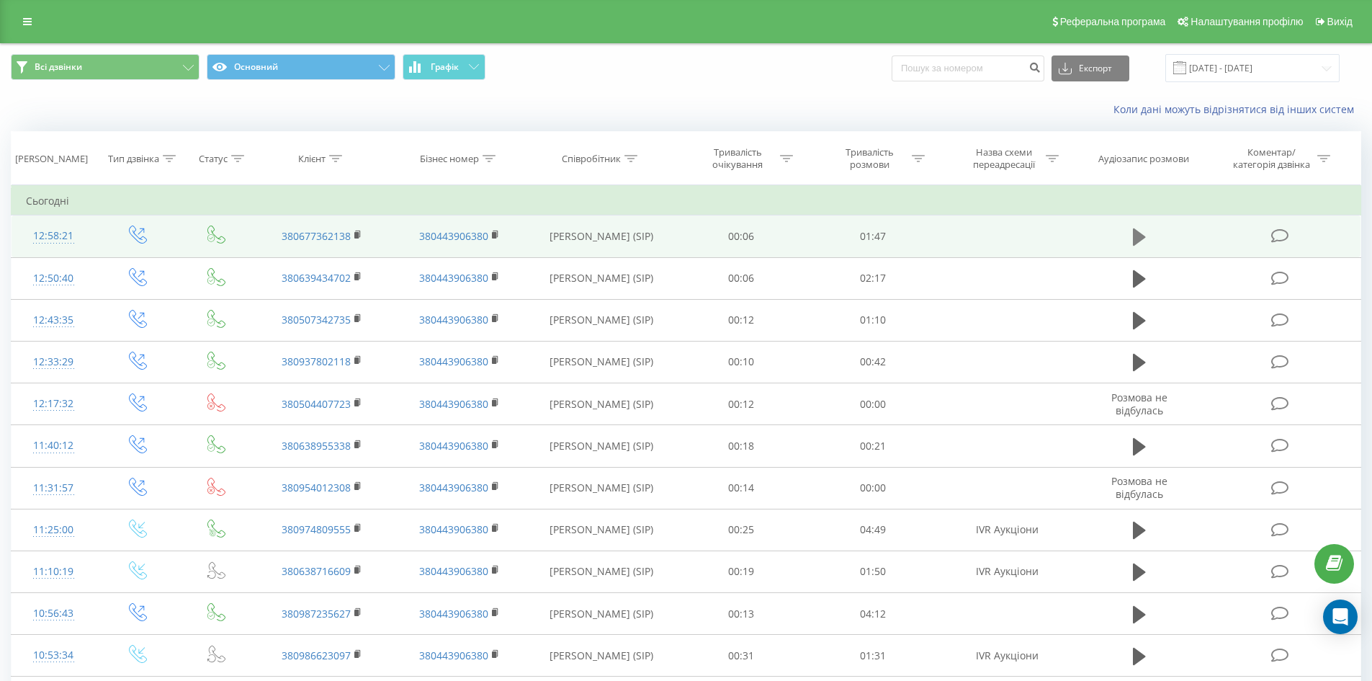
click at [1138, 236] on icon at bounding box center [1139, 236] width 13 height 17
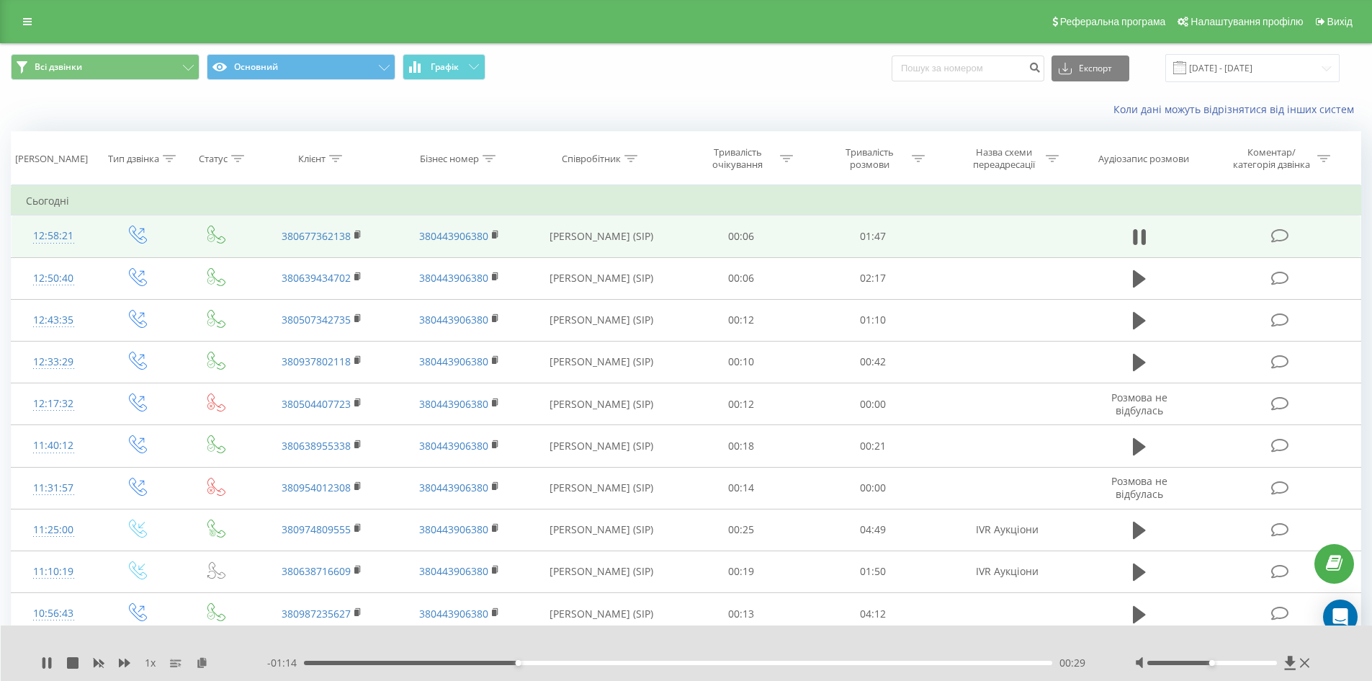
click at [435, 660] on div "00:29" at bounding box center [678, 662] width 749 height 4
click at [412, 657] on div "- 01:25 00:19 00:19" at bounding box center [683, 662] width 832 height 14
click at [405, 661] on div "00:20" at bounding box center [678, 662] width 749 height 4
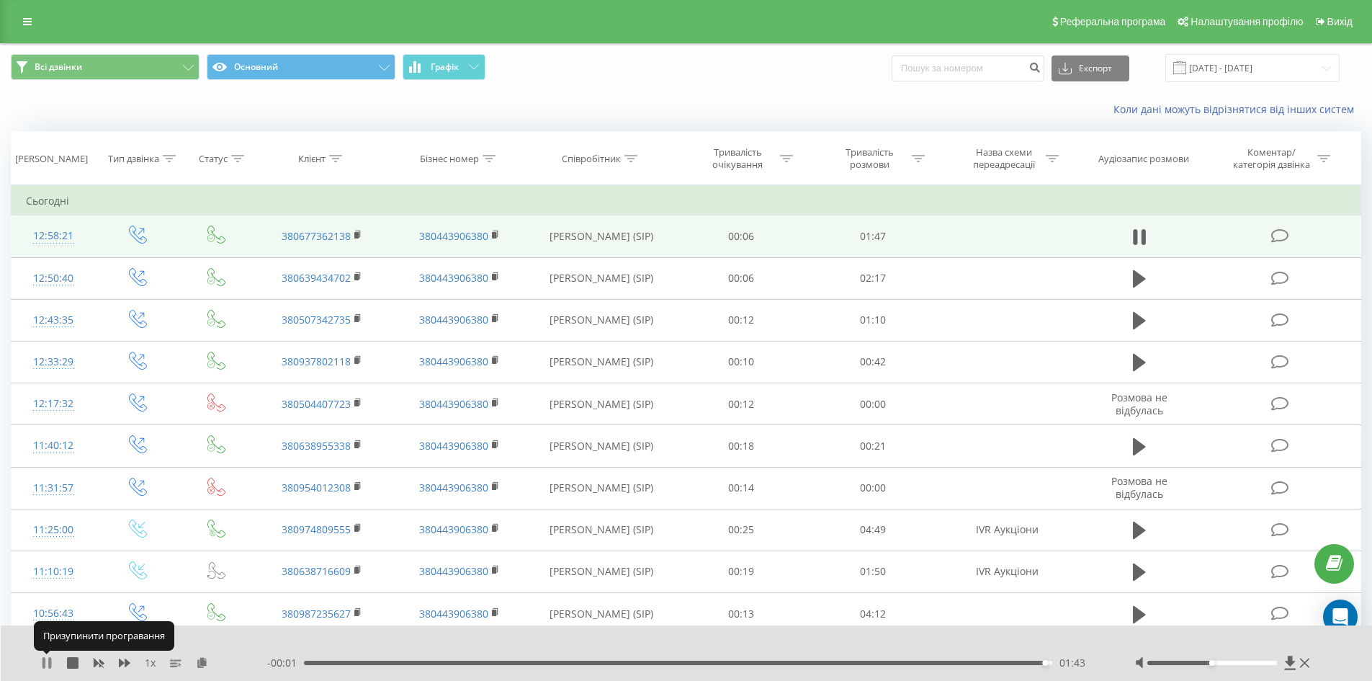
click at [45, 663] on icon at bounding box center [43, 663] width 3 height 12
click at [26, 24] on icon at bounding box center [27, 22] width 9 height 10
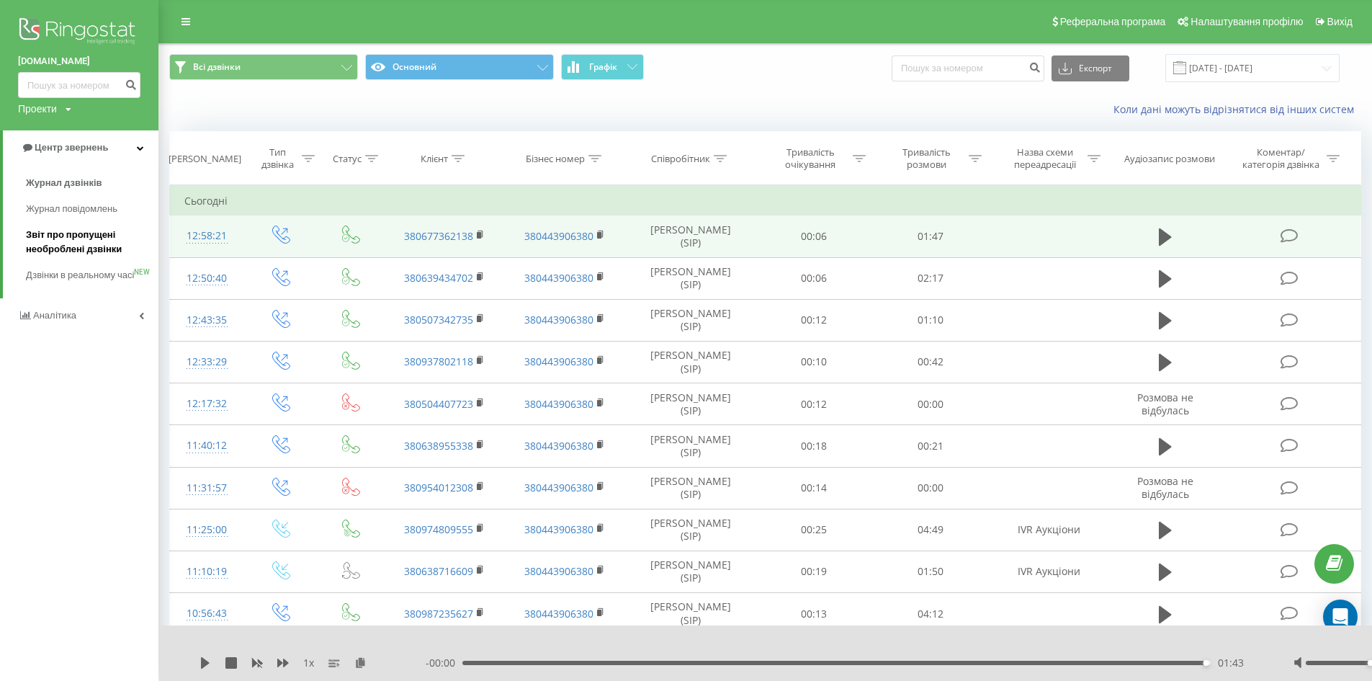
click at [78, 238] on span "Звіт про пропущені необроблені дзвінки" at bounding box center [88, 242] width 125 height 29
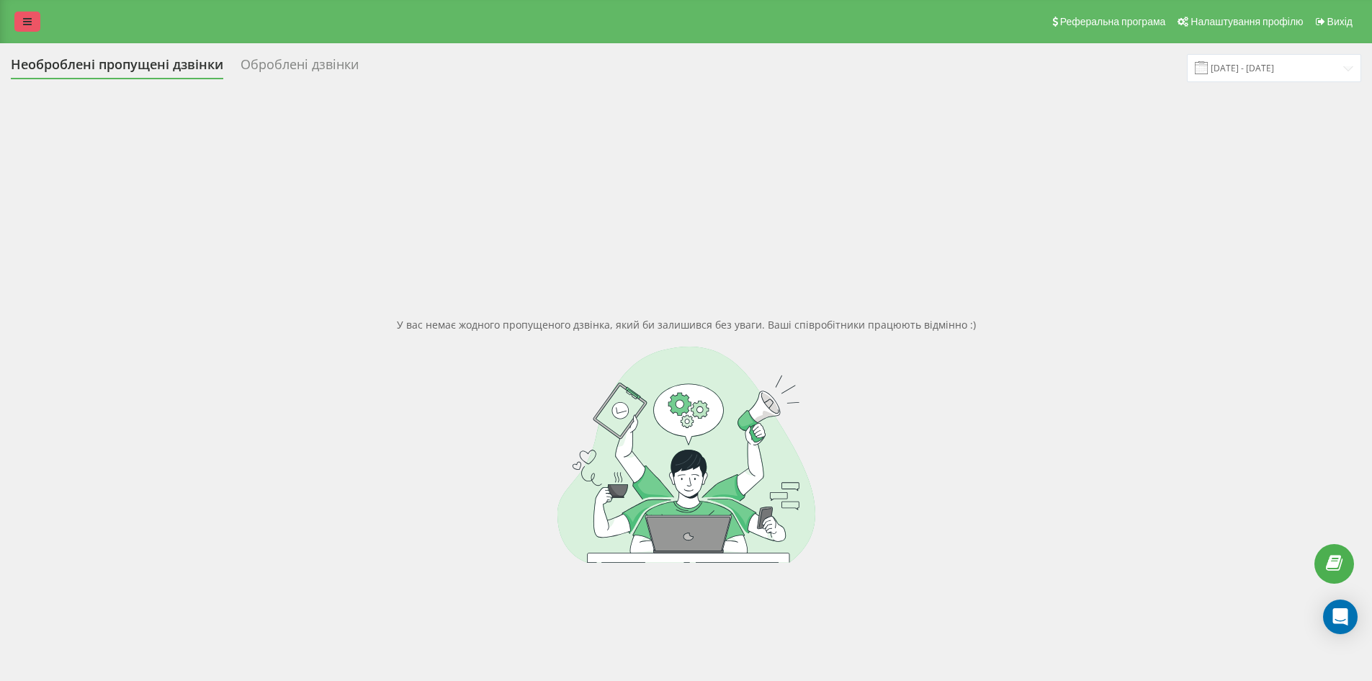
click at [30, 26] on icon at bounding box center [27, 22] width 9 height 10
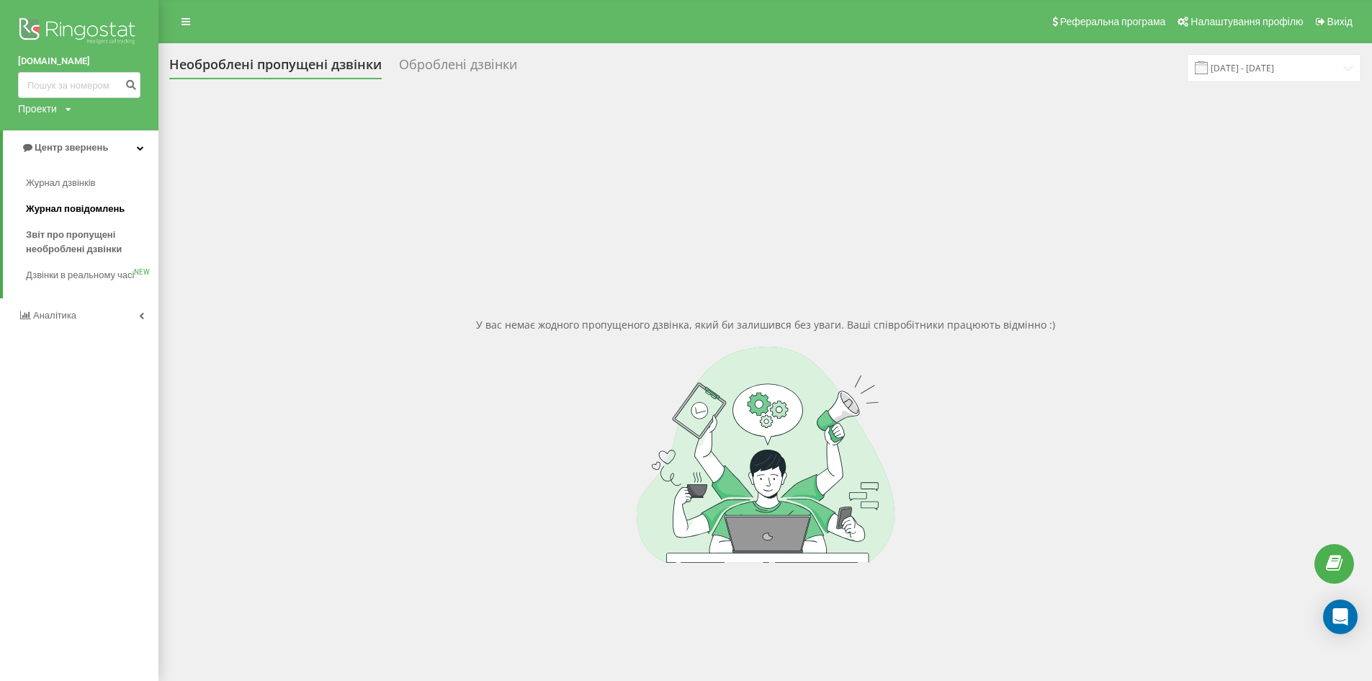
click at [73, 203] on span "Журнал повідомлень" at bounding box center [75, 209] width 99 height 14
click at [66, 183] on span "Журнал дзвінків" at bounding box center [64, 183] width 76 height 14
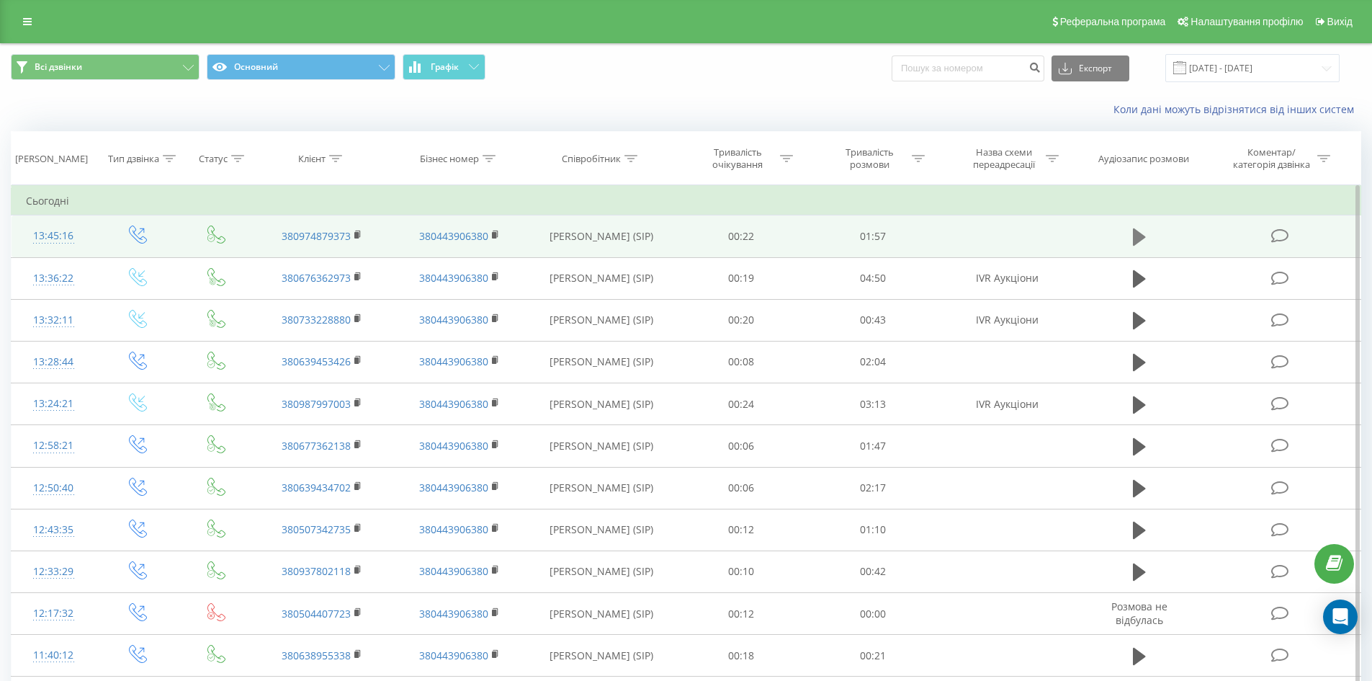
click at [1146, 236] on button at bounding box center [1140, 237] width 22 height 22
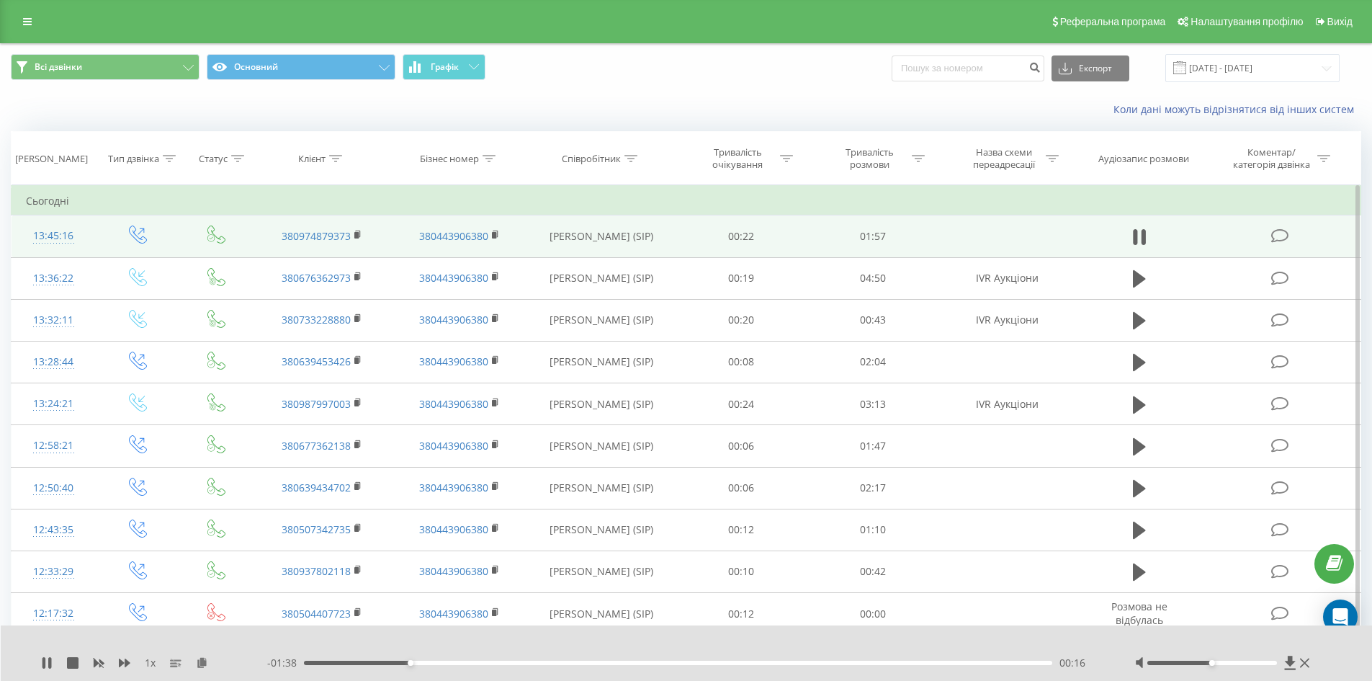
click at [449, 663] on div "00:16" at bounding box center [678, 662] width 749 height 4
click at [578, 663] on div "00:34" at bounding box center [678, 662] width 749 height 4
click at [542, 659] on div "- 01:08 00:46 00:46" at bounding box center [683, 662] width 832 height 14
click at [539, 661] on div "00:46" at bounding box center [678, 662] width 749 height 4
click at [658, 663] on div "00:49" at bounding box center [678, 662] width 749 height 4
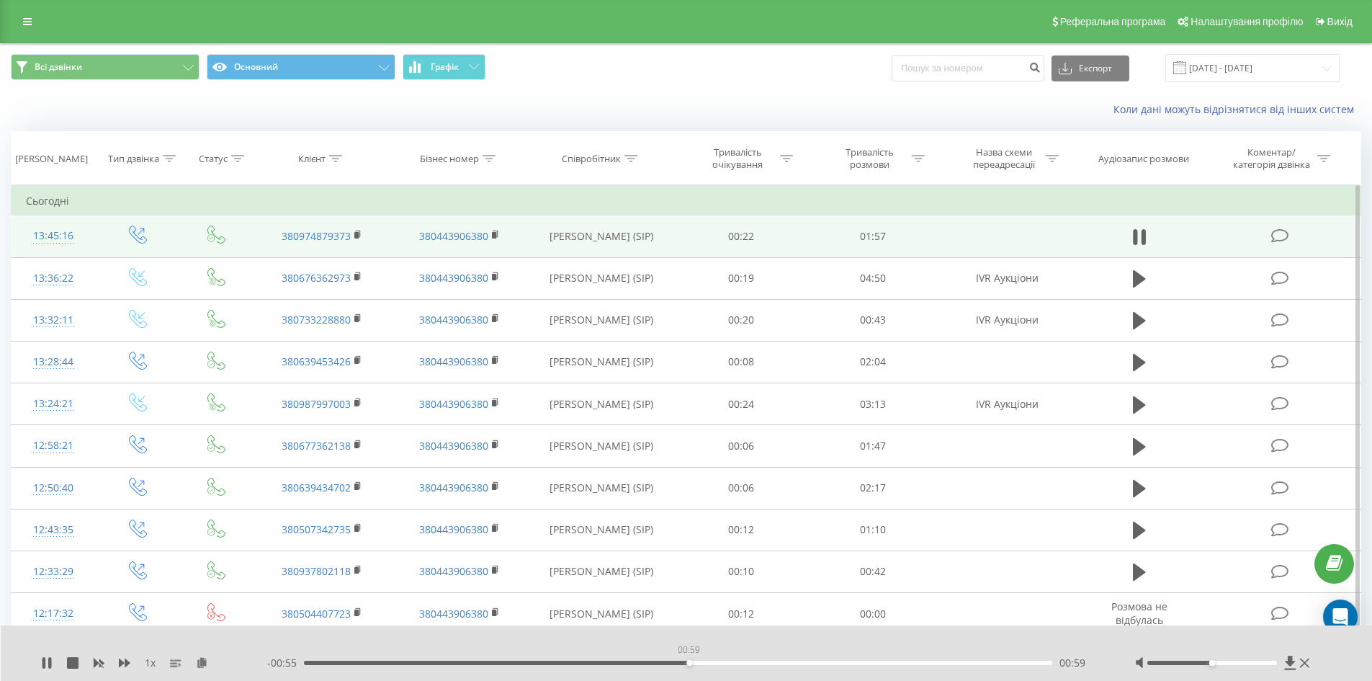
click at [689, 663] on div "00:59" at bounding box center [678, 662] width 749 height 4
click at [730, 665] on div "- 00:55 00:59 00:59" at bounding box center [683, 662] width 832 height 14
click at [738, 665] on div "- 00:54 01:00 01:00" at bounding box center [683, 662] width 832 height 14
click at [740, 663] on div "01:00" at bounding box center [678, 662] width 749 height 4
click at [794, 664] on div "01:07" at bounding box center [678, 662] width 749 height 4
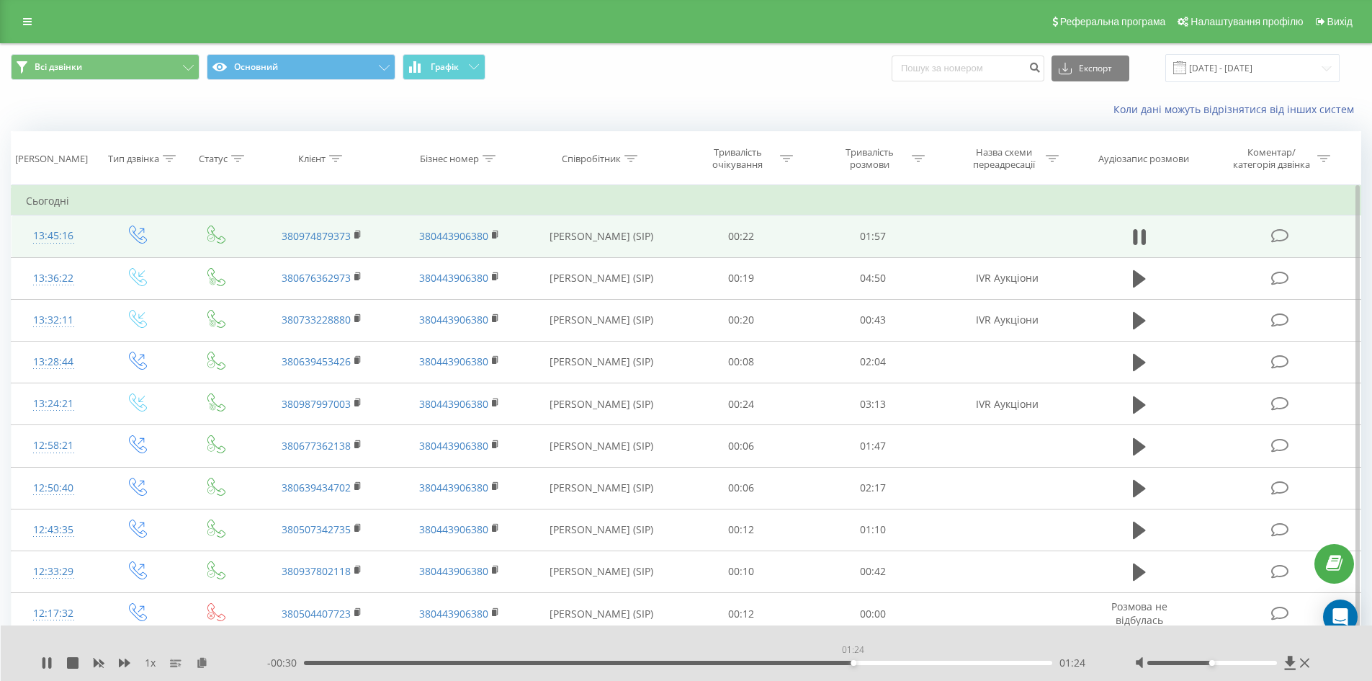
click at [853, 664] on div "01:24" at bounding box center [678, 662] width 749 height 4
click at [821, 663] on div "01:19" at bounding box center [678, 662] width 749 height 4
click at [919, 662] on div "01:27" at bounding box center [678, 662] width 749 height 4
click at [958, 663] on div "01:40" at bounding box center [678, 662] width 749 height 4
click at [997, 666] on div "- 00:14 01:40 01:40" at bounding box center [683, 662] width 832 height 14
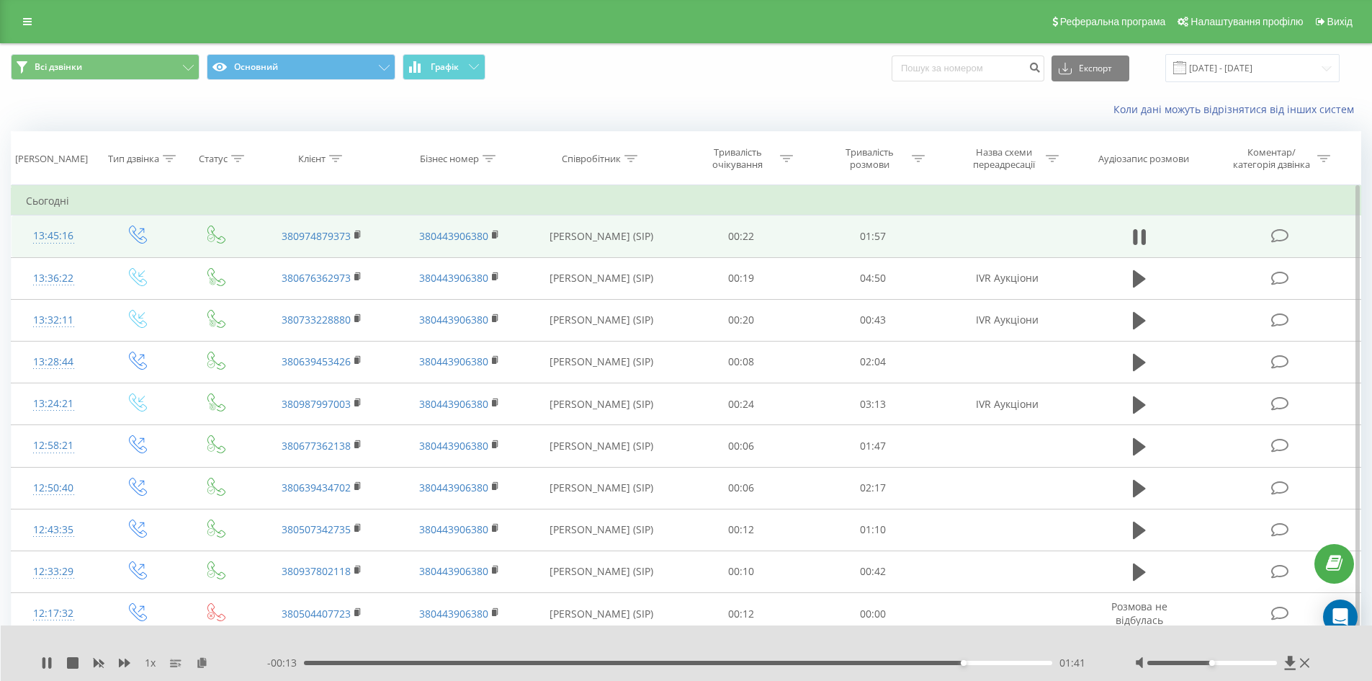
click at [1005, 667] on div "- 00:13 01:41 01:41" at bounding box center [683, 662] width 832 height 14
click at [1007, 664] on div "01:48" at bounding box center [678, 662] width 749 height 4
click at [36, 28] on link at bounding box center [27, 22] width 26 height 20
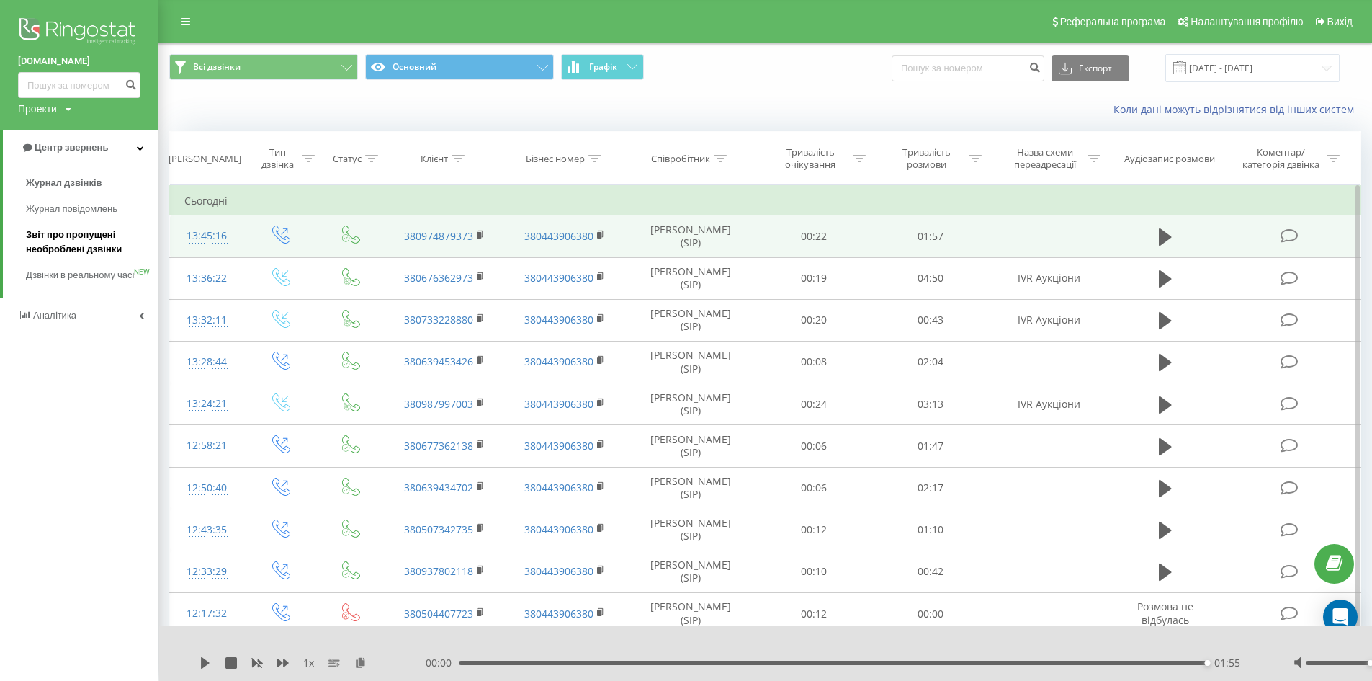
click at [77, 238] on span "Звіт про пропущені необроблені дзвінки" at bounding box center [88, 242] width 125 height 29
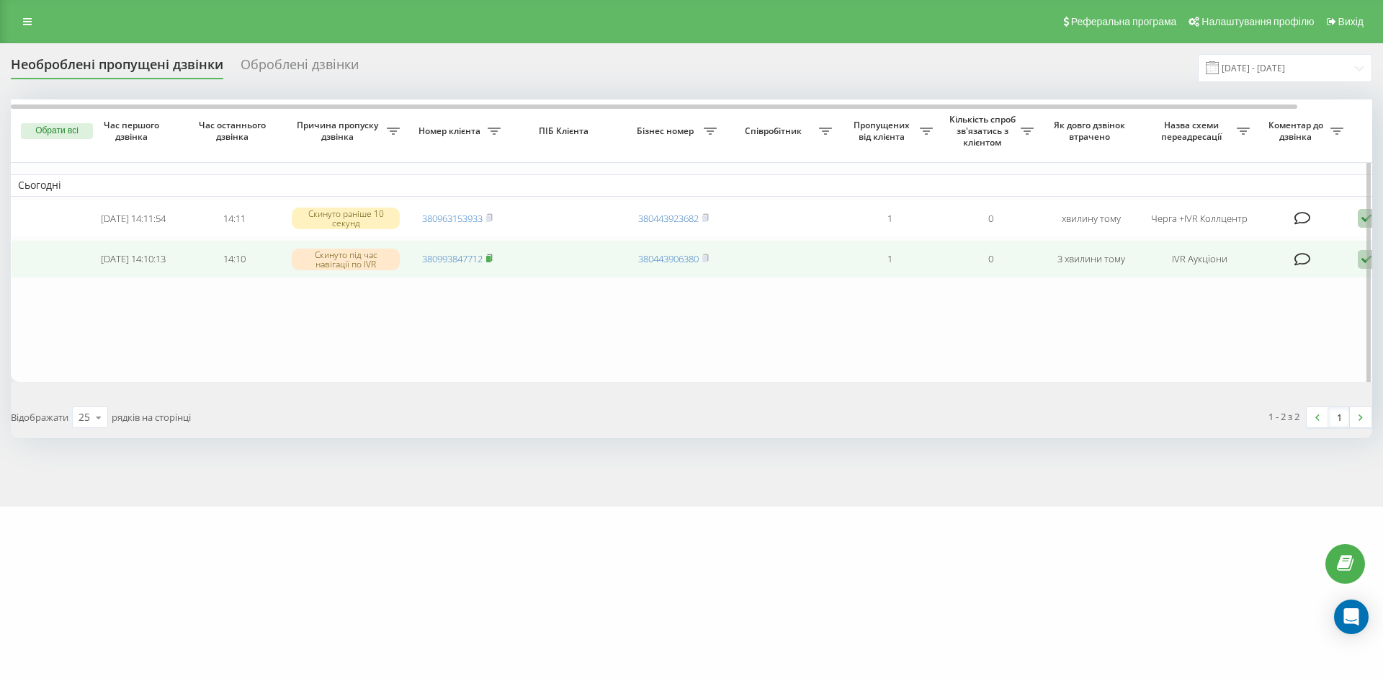
click at [490, 262] on rect at bounding box center [488, 259] width 4 height 6
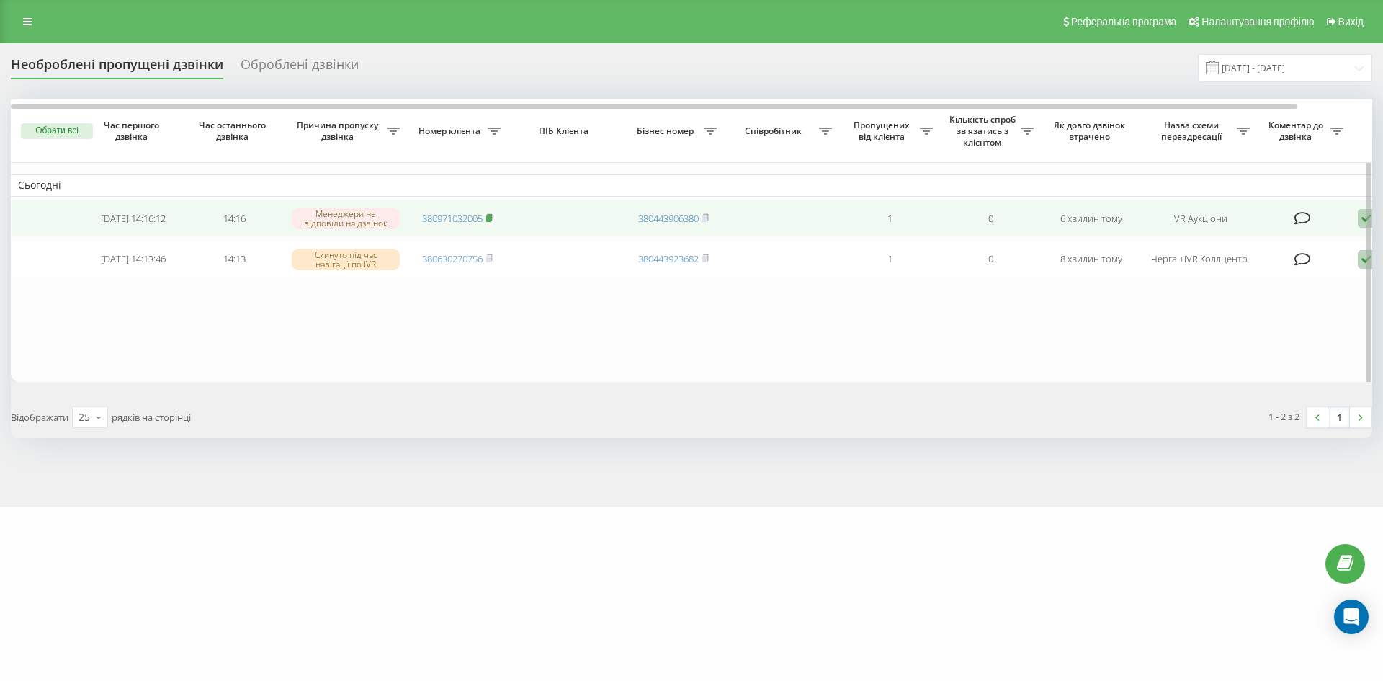
click at [489, 220] on rect at bounding box center [488, 218] width 4 height 6
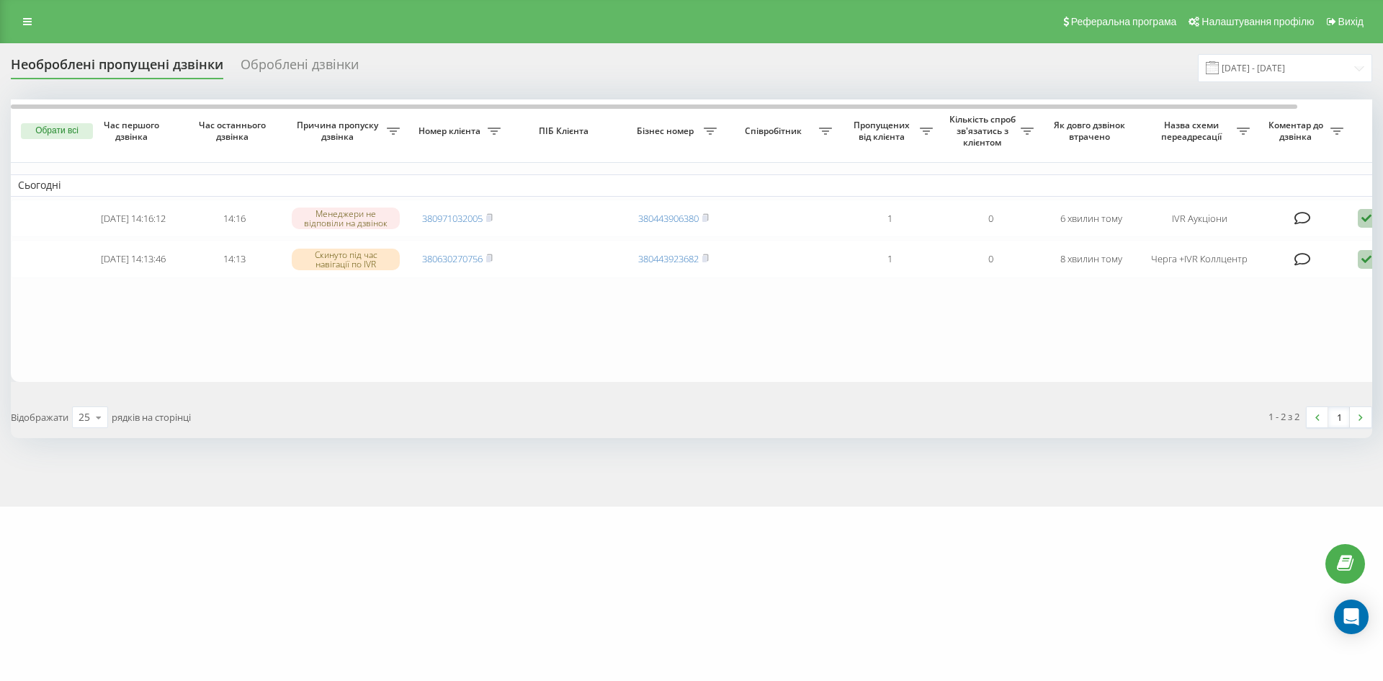
click at [304, 62] on div "Оброблені дзвінки" at bounding box center [300, 68] width 118 height 22
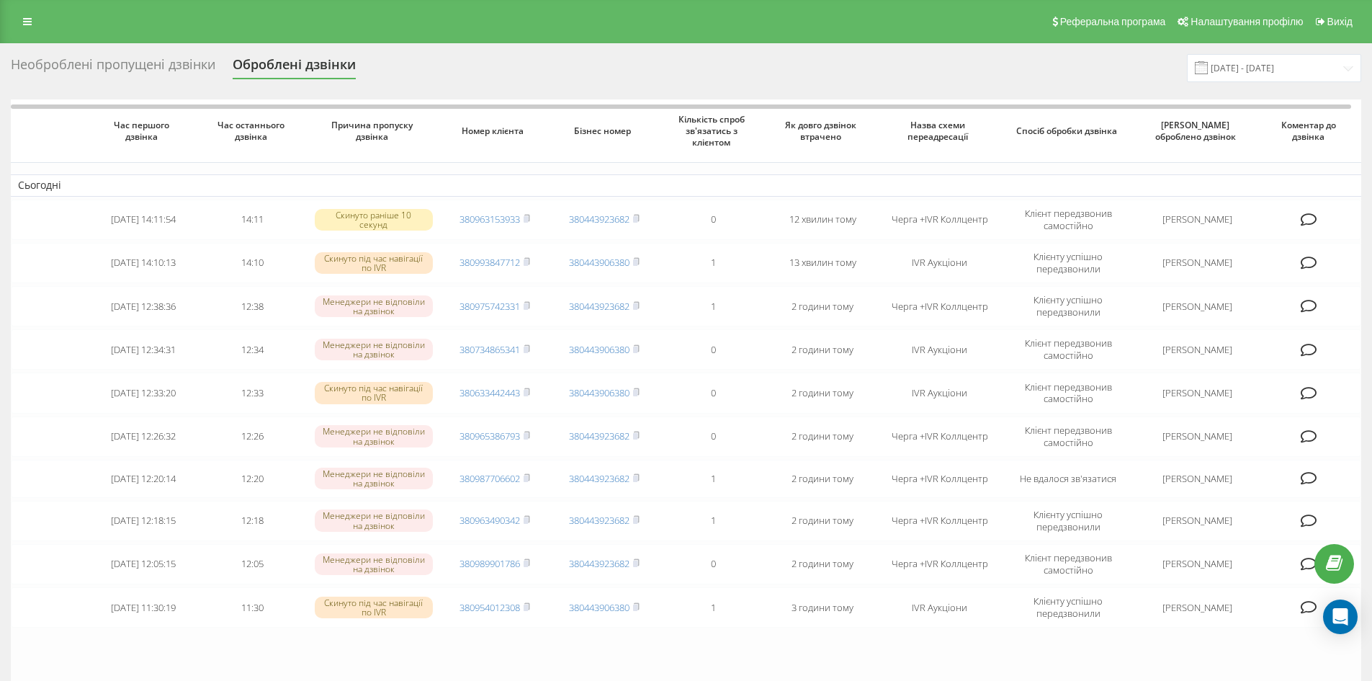
click at [158, 62] on div "Необроблені пропущені дзвінки" at bounding box center [113, 68] width 205 height 22
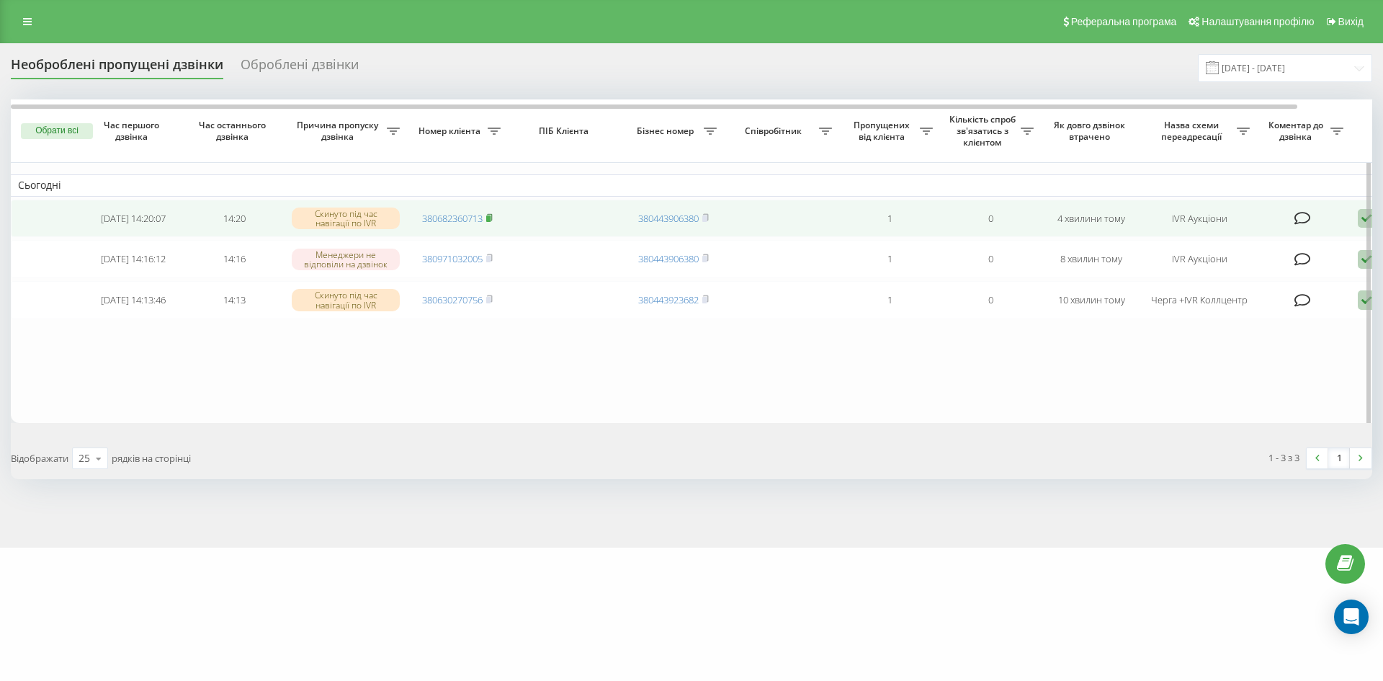
click at [490, 218] on rect at bounding box center [488, 218] width 4 height 6
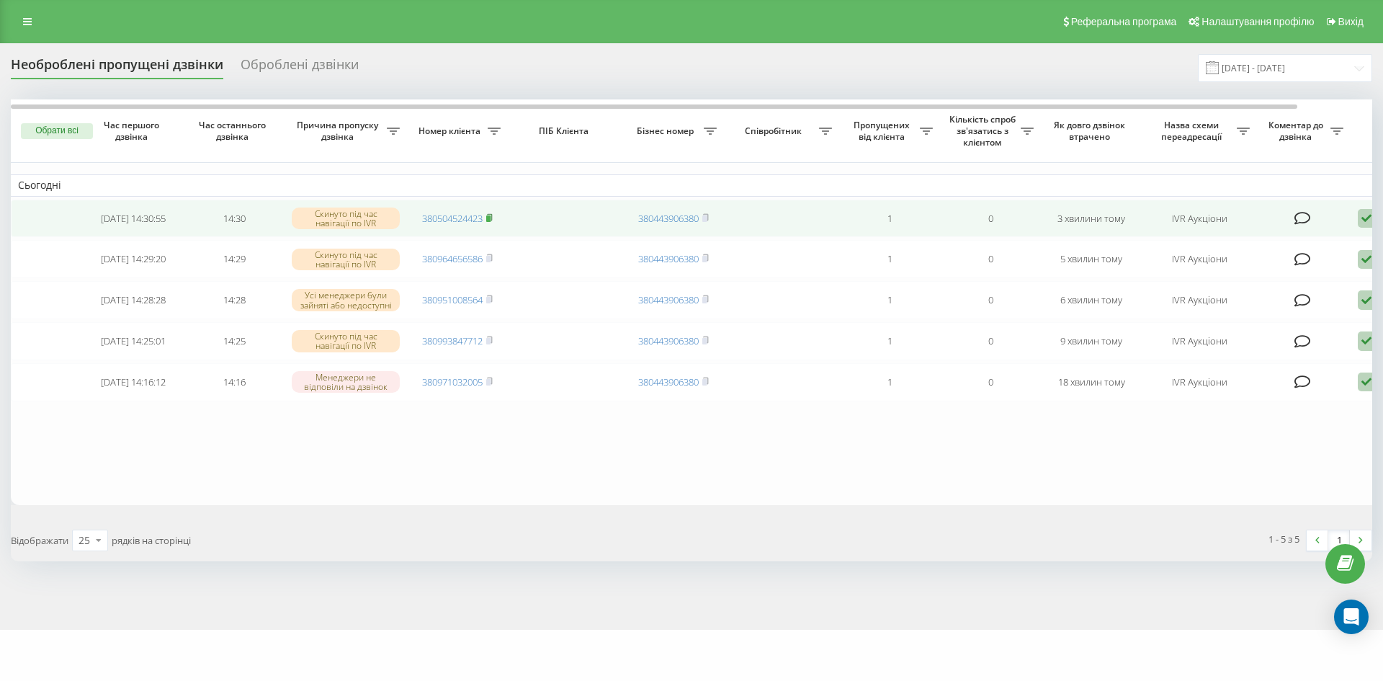
click at [492, 217] on icon at bounding box center [489, 216] width 5 height 6
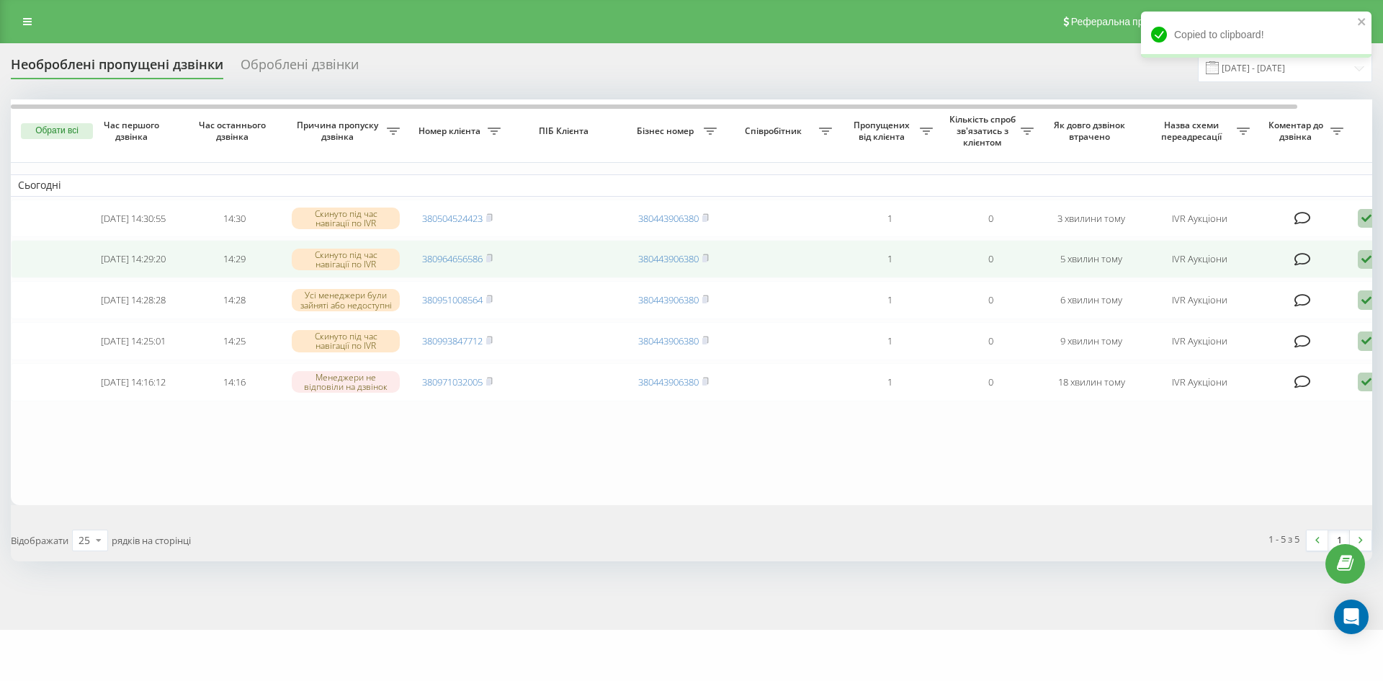
click at [496, 264] on td "380964656586" at bounding box center [457, 259] width 101 height 38
click at [490, 262] on rect at bounding box center [488, 259] width 4 height 6
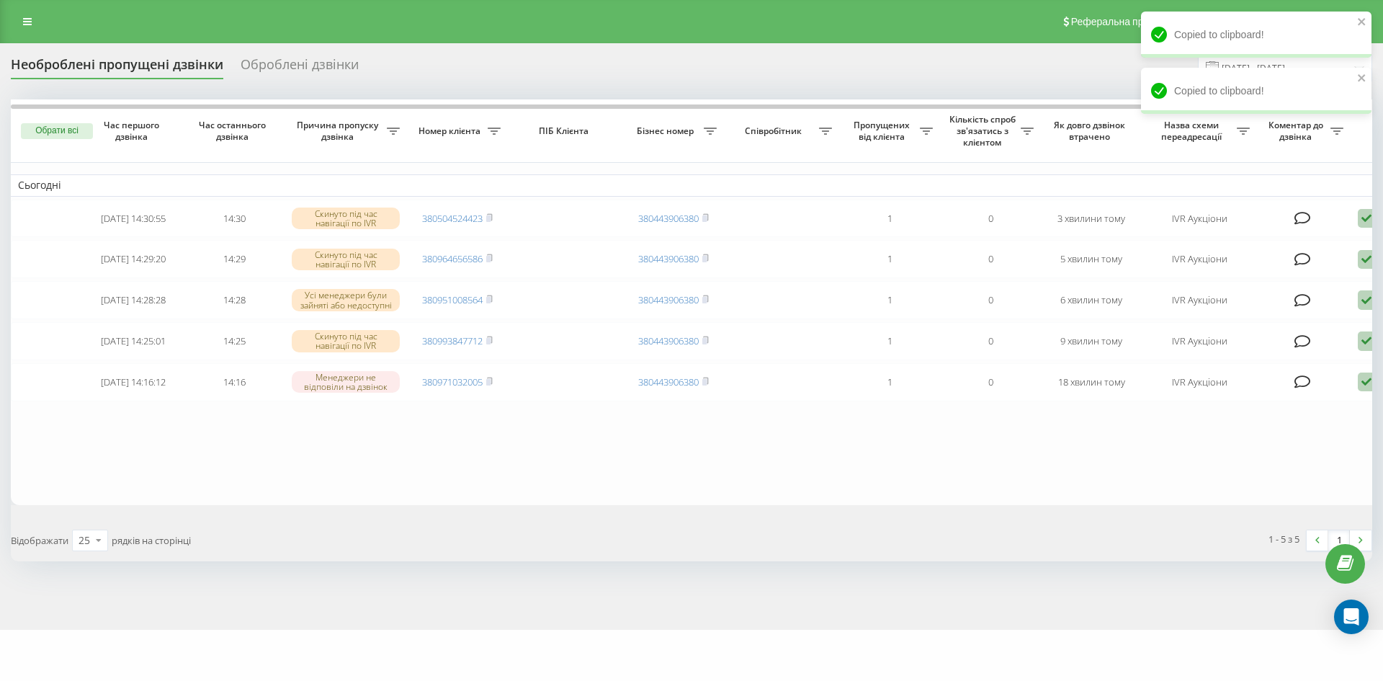
click at [233, 0] on html "e-tender.ua Проекти e-tender.ua Центр звернень Журнал дзвінків Журнал повідомле…" at bounding box center [691, 340] width 1383 height 681
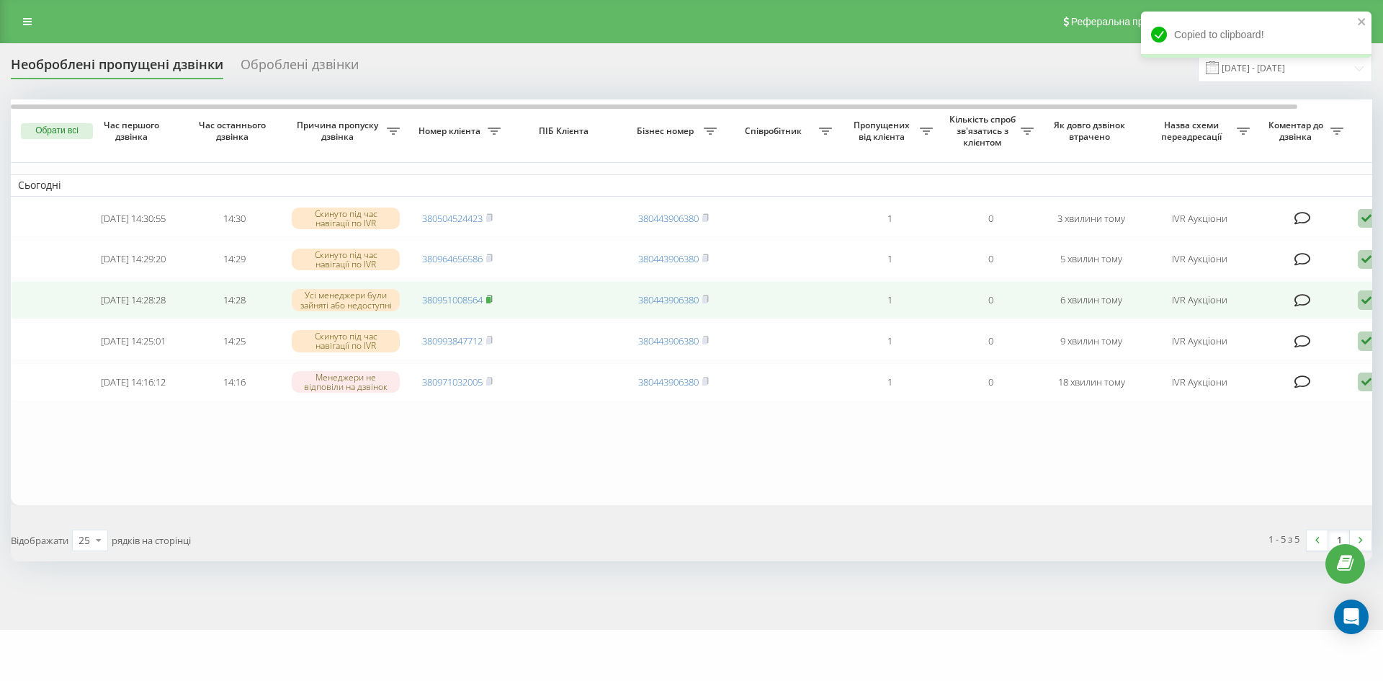
click at [490, 303] on rect at bounding box center [488, 300] width 4 height 6
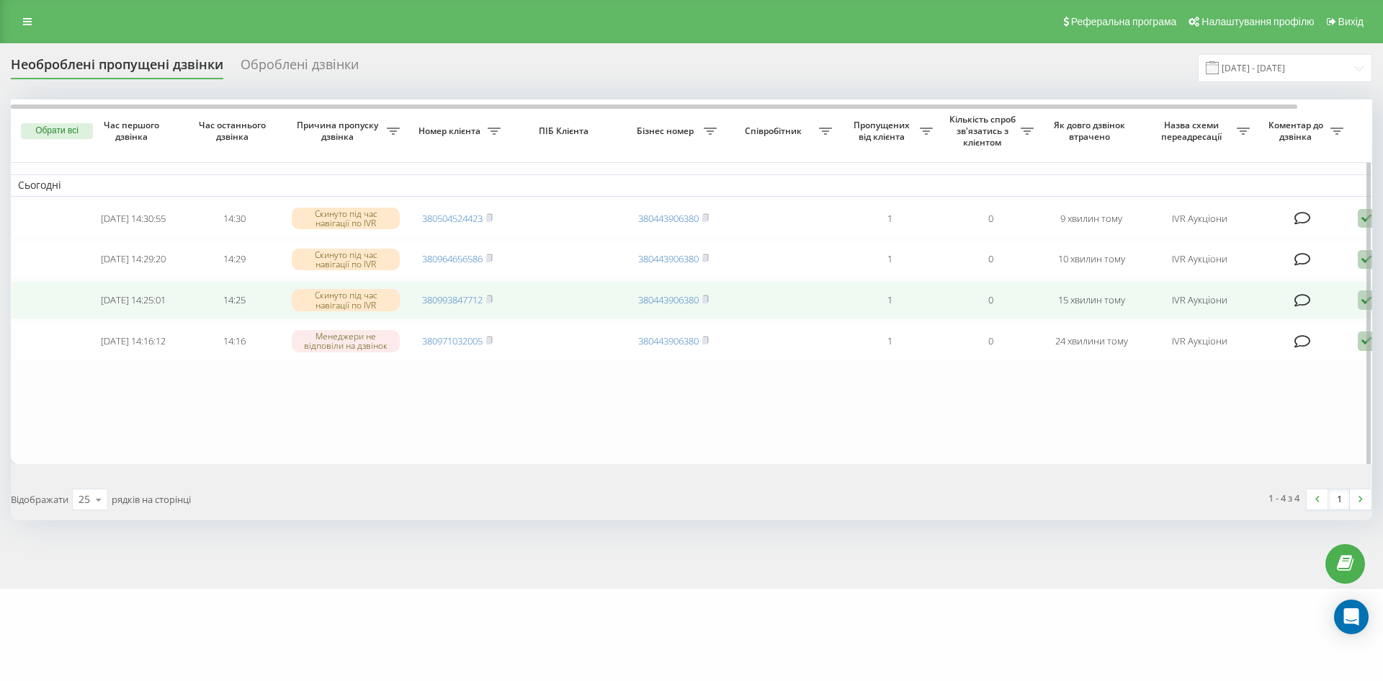
click at [496, 309] on td "380993847712" at bounding box center [457, 300] width 101 height 38
click at [493, 303] on icon at bounding box center [489, 299] width 6 height 9
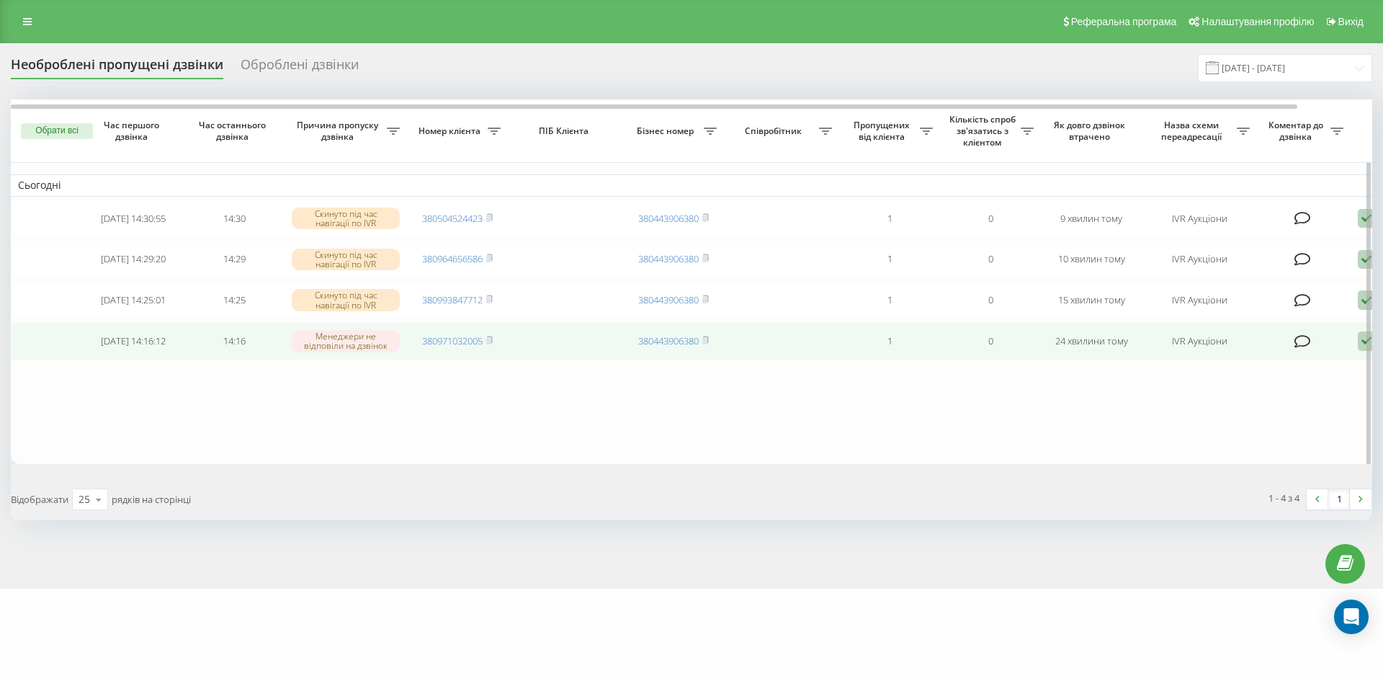
click at [497, 352] on td "380971032005" at bounding box center [457, 341] width 101 height 38
click at [493, 344] on icon at bounding box center [489, 340] width 6 height 9
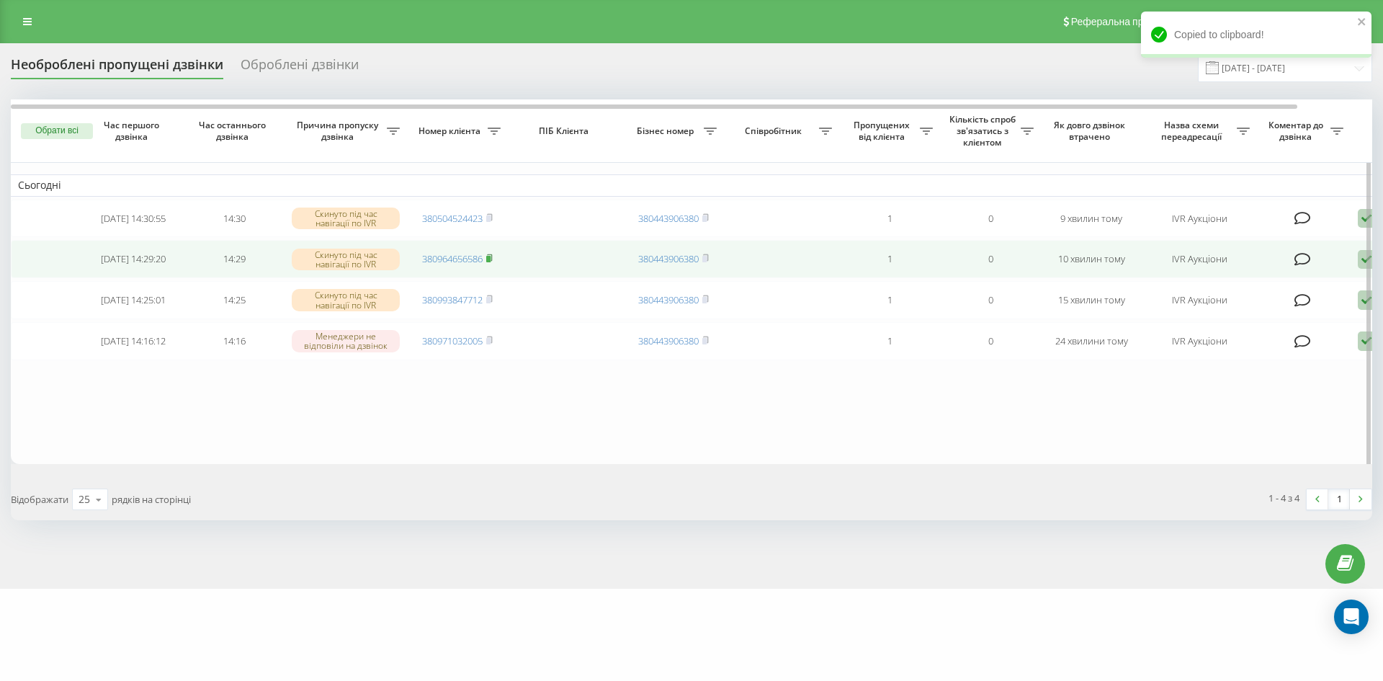
click at [490, 262] on rect at bounding box center [488, 259] width 4 height 6
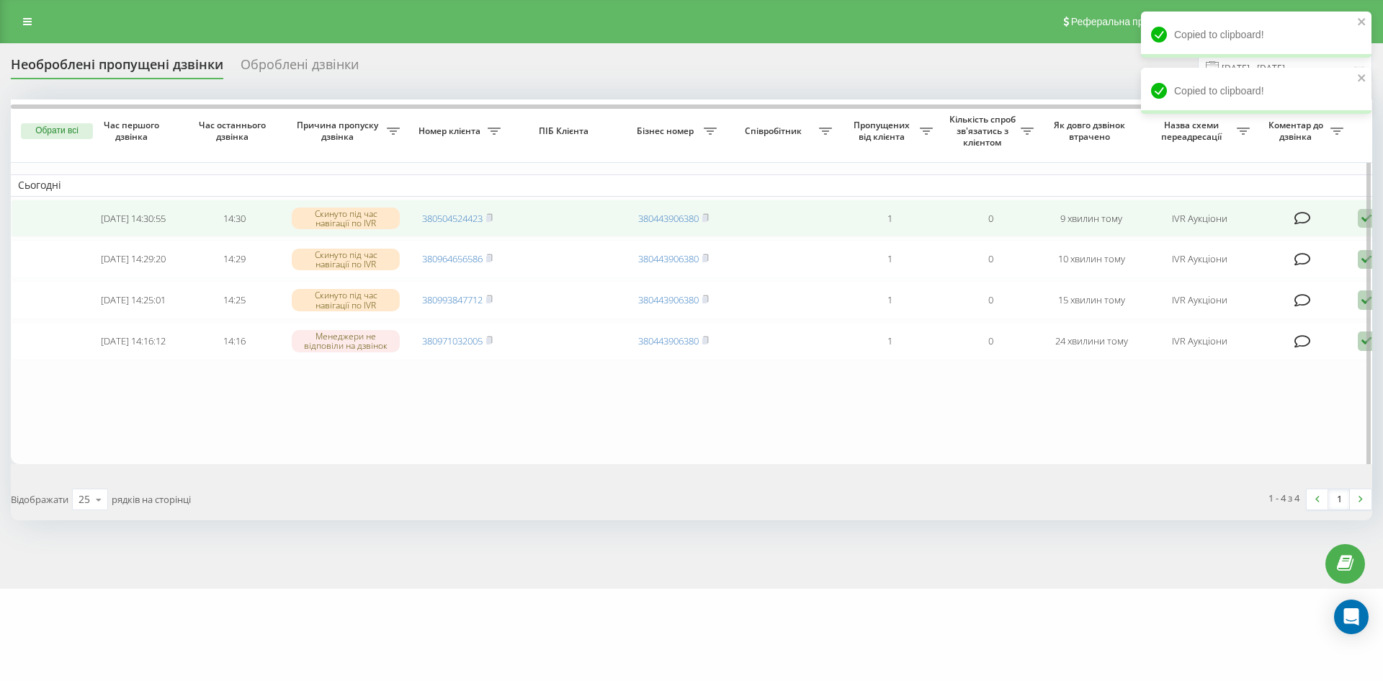
click at [488, 220] on rect at bounding box center [488, 218] width 4 height 6
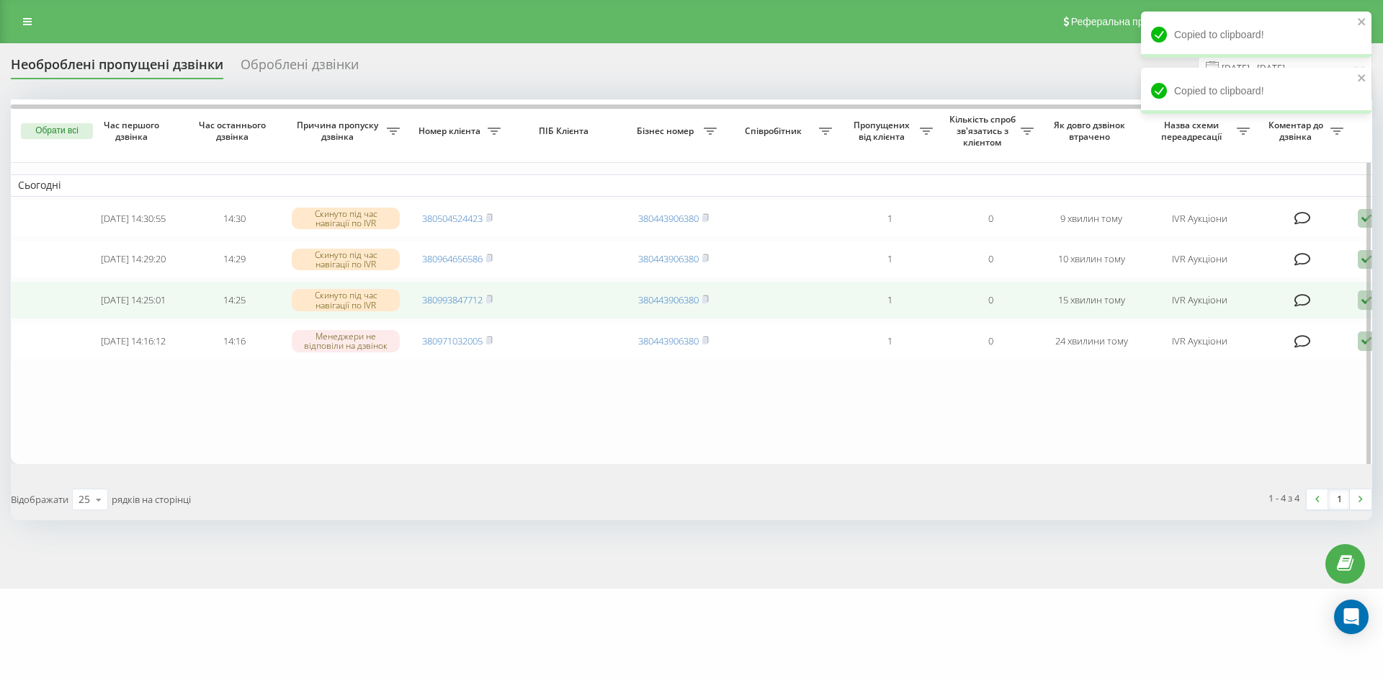
click at [496, 308] on td "380993847712" at bounding box center [457, 300] width 101 height 38
click at [492, 302] on icon at bounding box center [489, 298] width 5 height 6
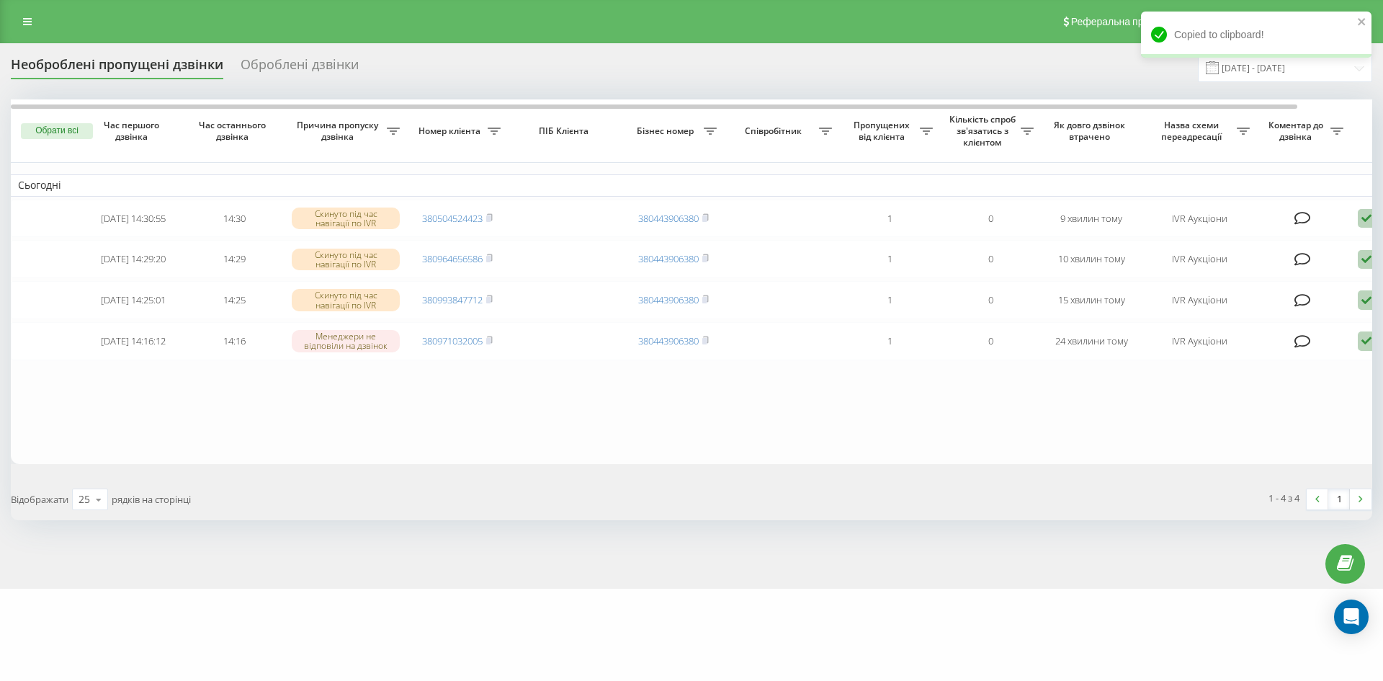
drag, startPoint x: 33, startPoint y: 25, endPoint x: 52, endPoint y: 63, distance: 42.5
click at [32, 26] on link at bounding box center [27, 22] width 26 height 20
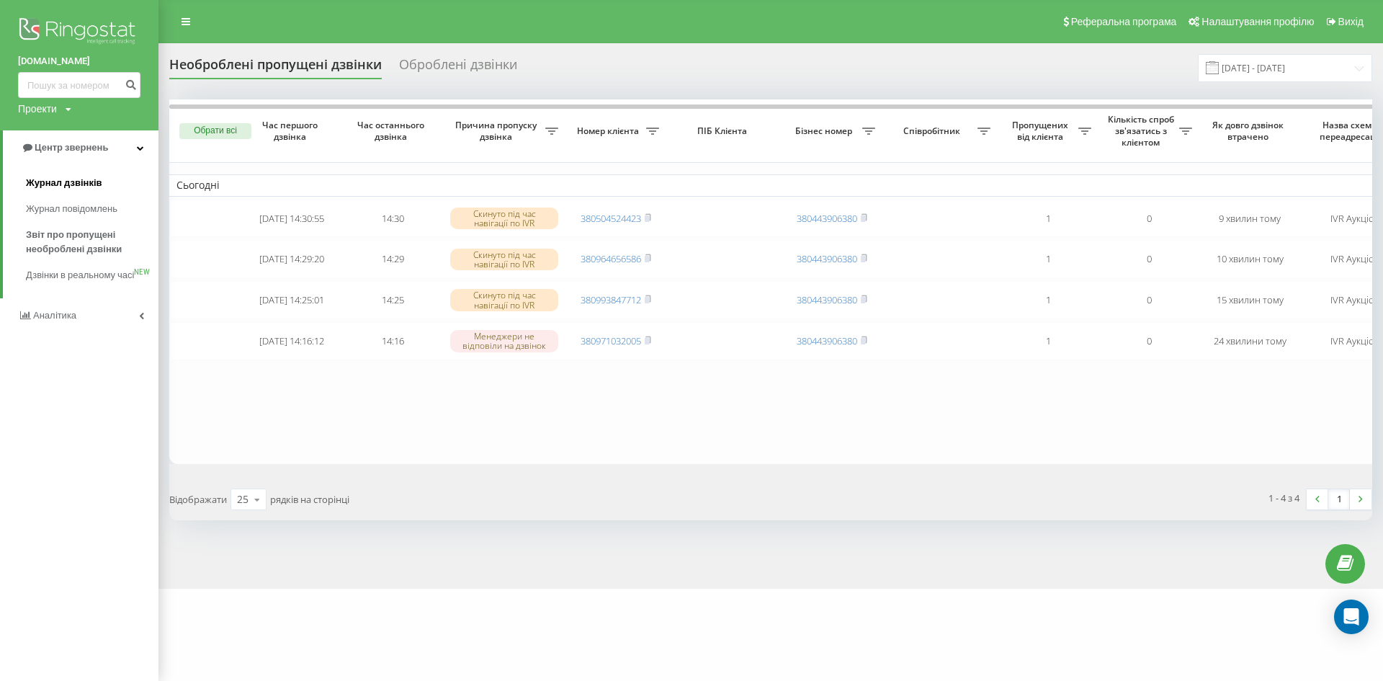
click at [83, 184] on span "Журнал дзвінків" at bounding box center [64, 183] width 76 height 14
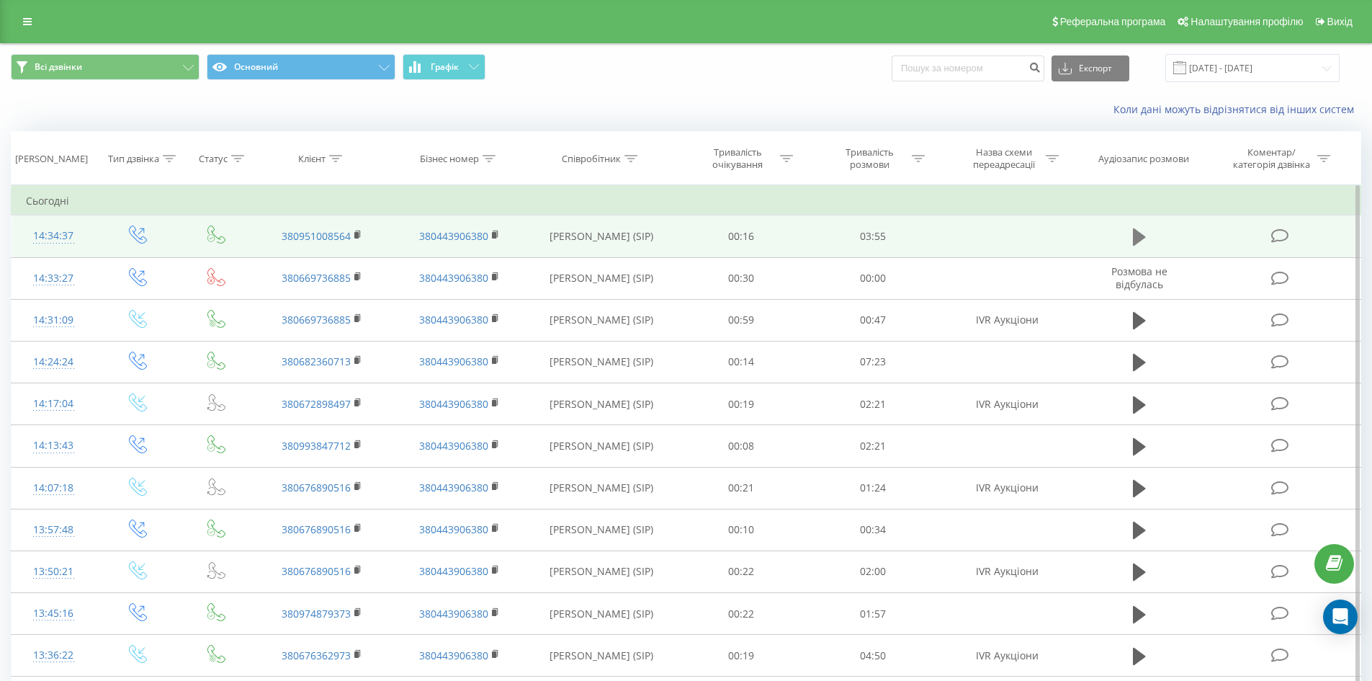
click at [1134, 238] on icon at bounding box center [1139, 236] width 13 height 17
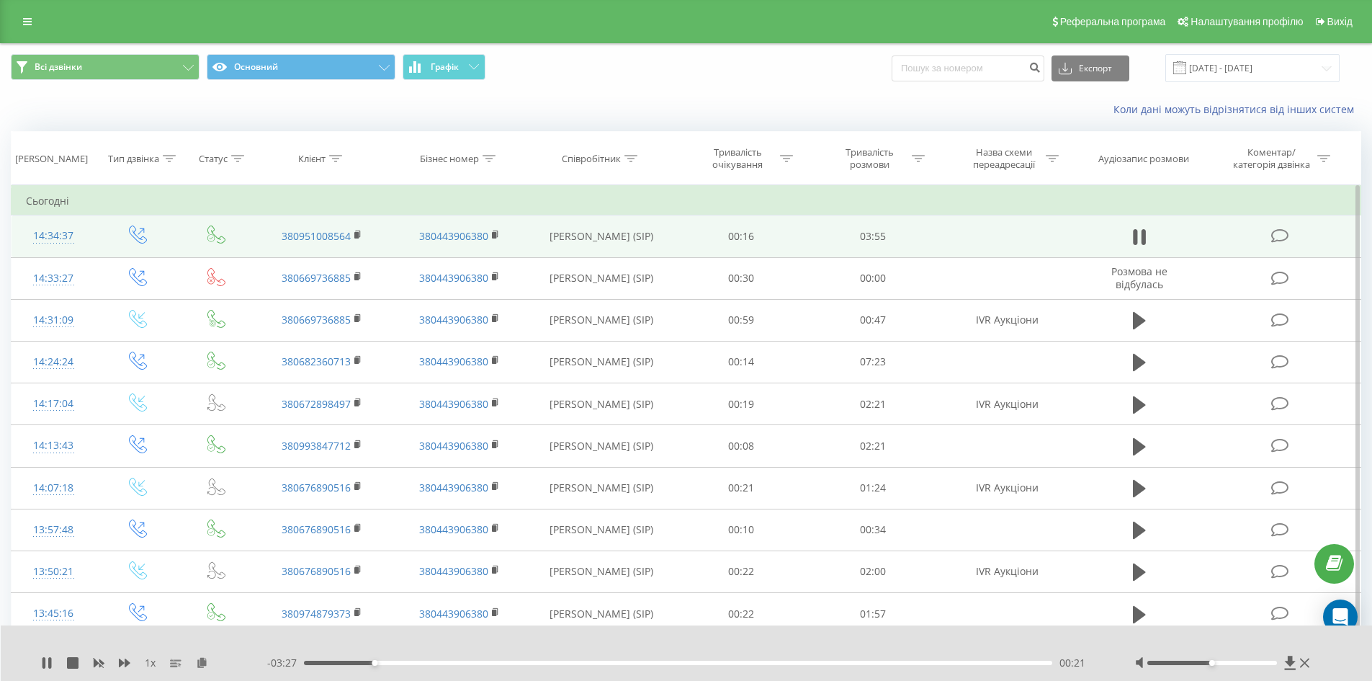
click at [423, 663] on div "00:21" at bounding box center [678, 662] width 749 height 4
click at [476, 660] on div "00:53" at bounding box center [678, 662] width 749 height 4
click at [499, 662] on div "00:54" at bounding box center [678, 662] width 749 height 4
click at [527, 661] on div "01:00" at bounding box center [678, 662] width 749 height 4
click at [523, 661] on div "01:15" at bounding box center [678, 662] width 749 height 4
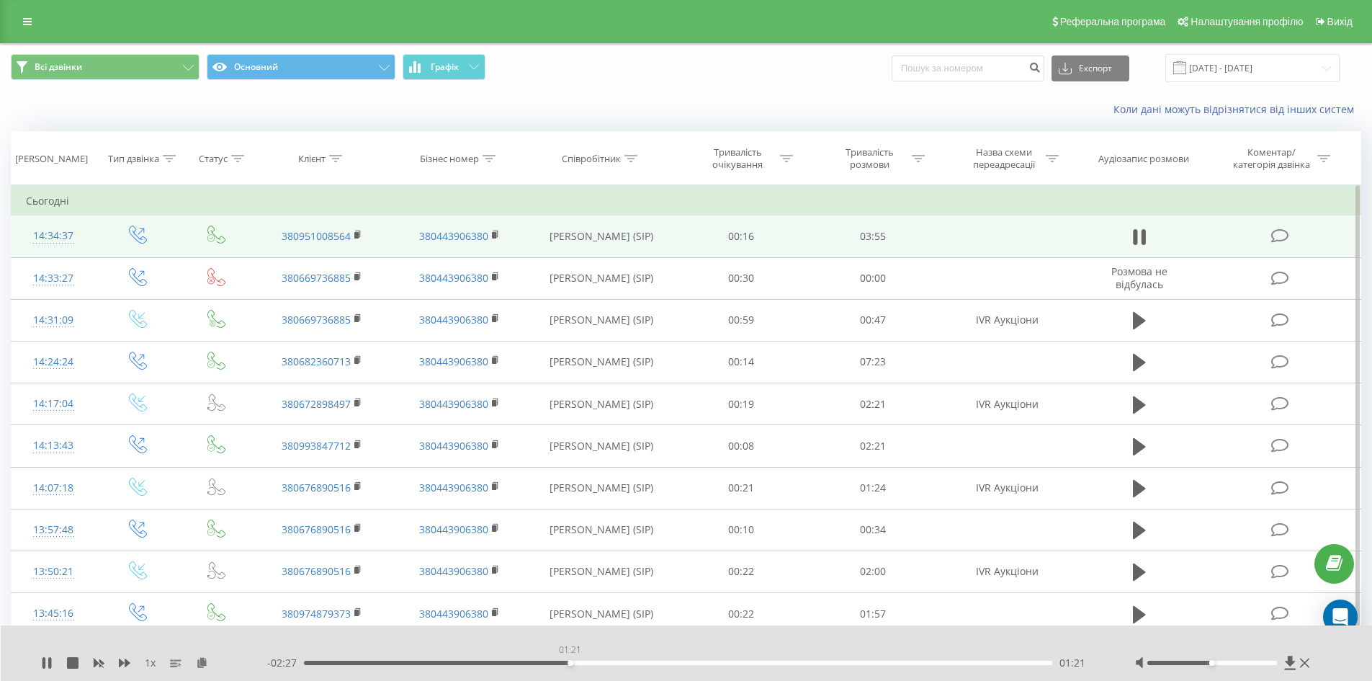
click at [570, 662] on div "01:21" at bounding box center [678, 662] width 749 height 4
click at [745, 662] on div "02:05" at bounding box center [678, 662] width 749 height 4
click at [787, 661] on div "02:15" at bounding box center [678, 662] width 749 height 4
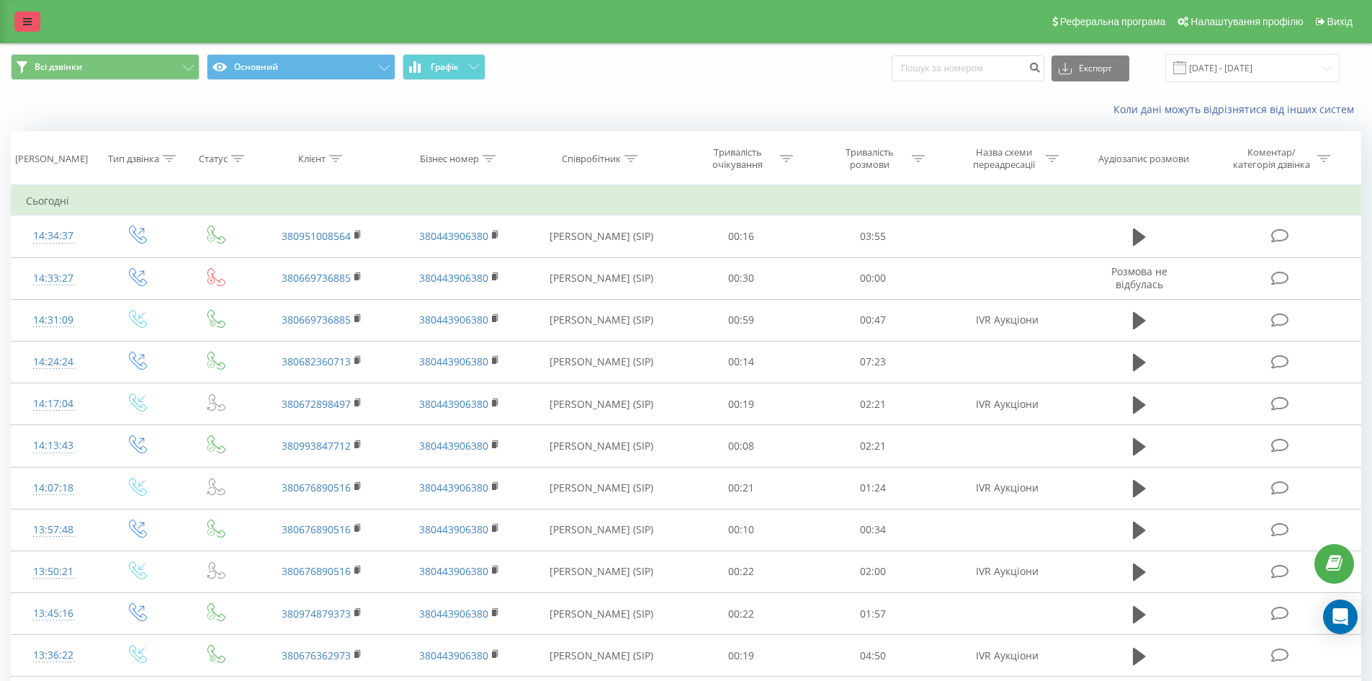
click at [31, 22] on link at bounding box center [27, 22] width 26 height 20
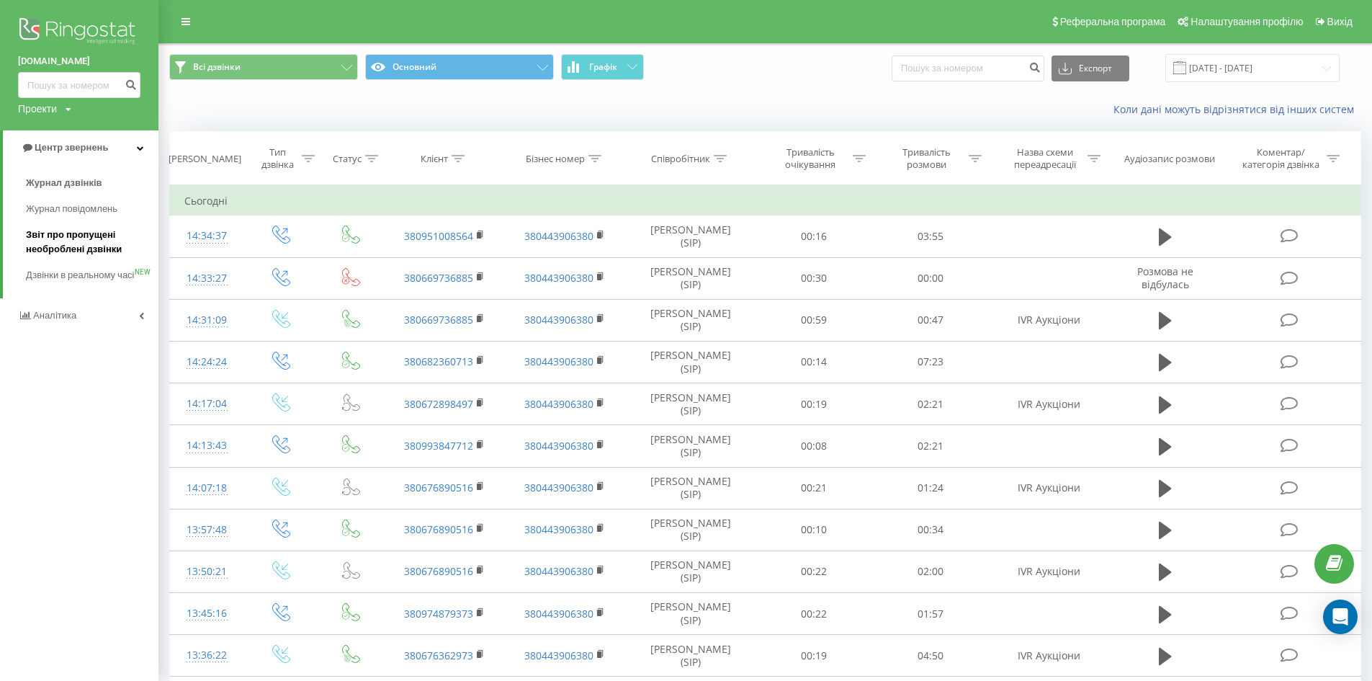
click at [84, 241] on span "Звіт про пропущені необроблені дзвінки" at bounding box center [88, 242] width 125 height 29
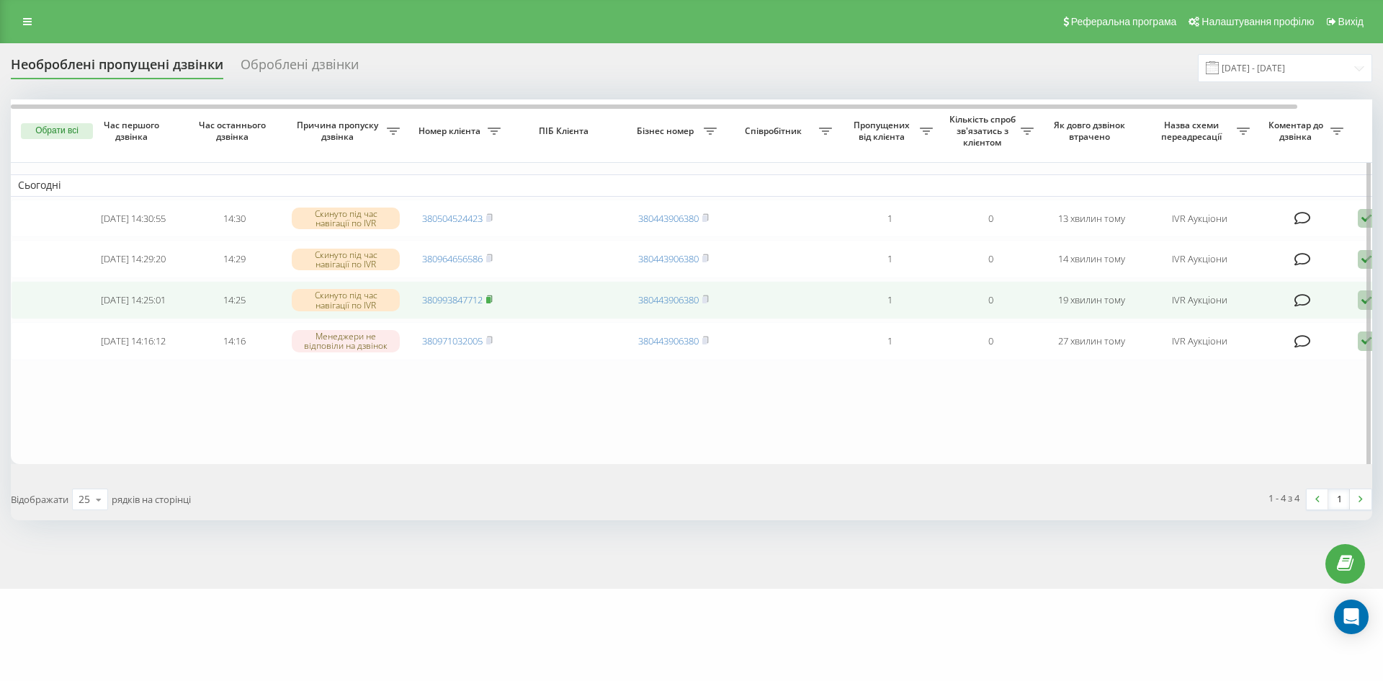
click at [493, 303] on icon at bounding box center [489, 299] width 6 height 9
click at [495, 305] on td "380993847712" at bounding box center [457, 300] width 101 height 38
click at [490, 303] on rect at bounding box center [488, 300] width 4 height 6
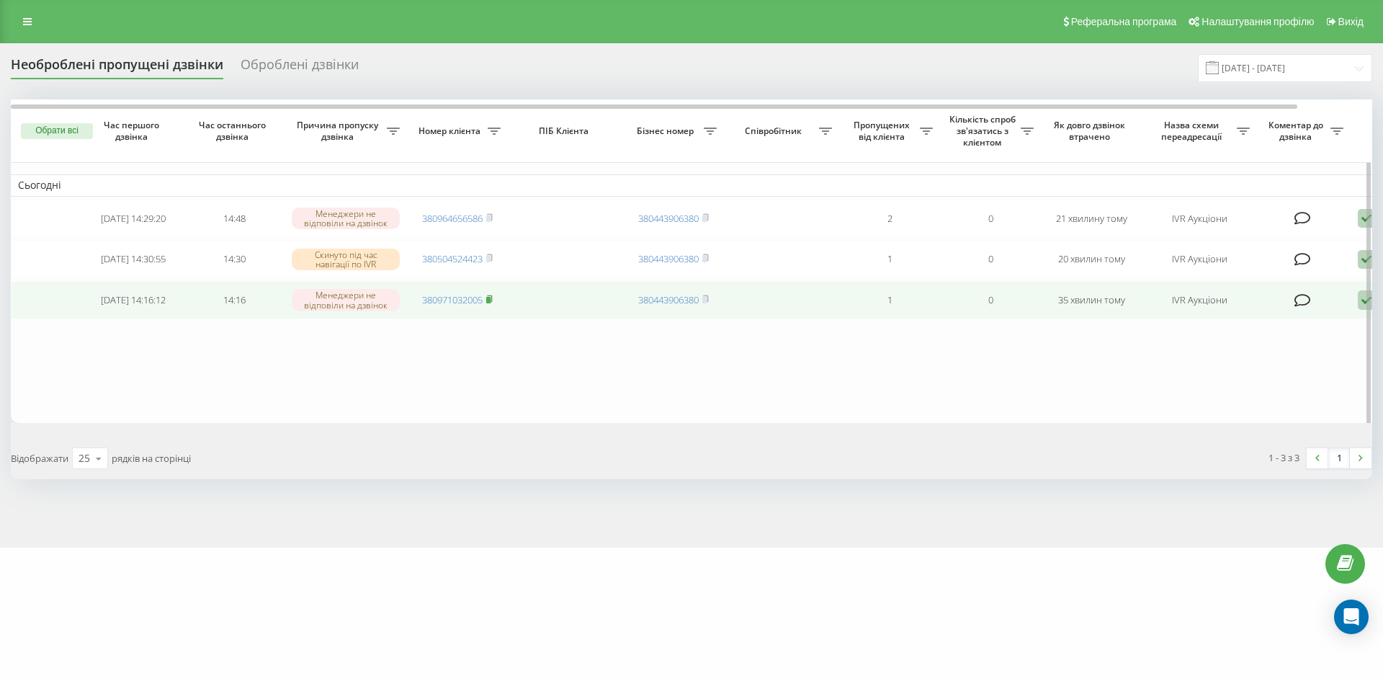
click at [493, 303] on icon at bounding box center [489, 299] width 6 height 9
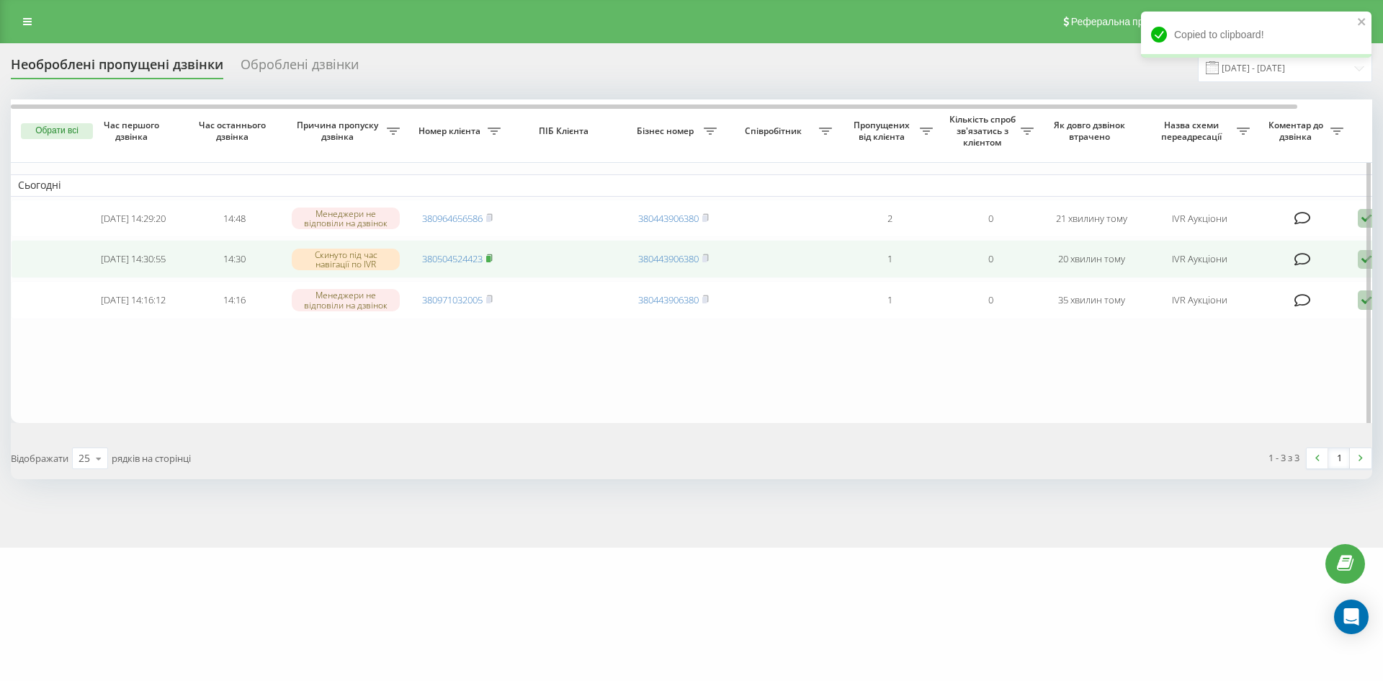
click at [490, 261] on rect at bounding box center [488, 259] width 4 height 6
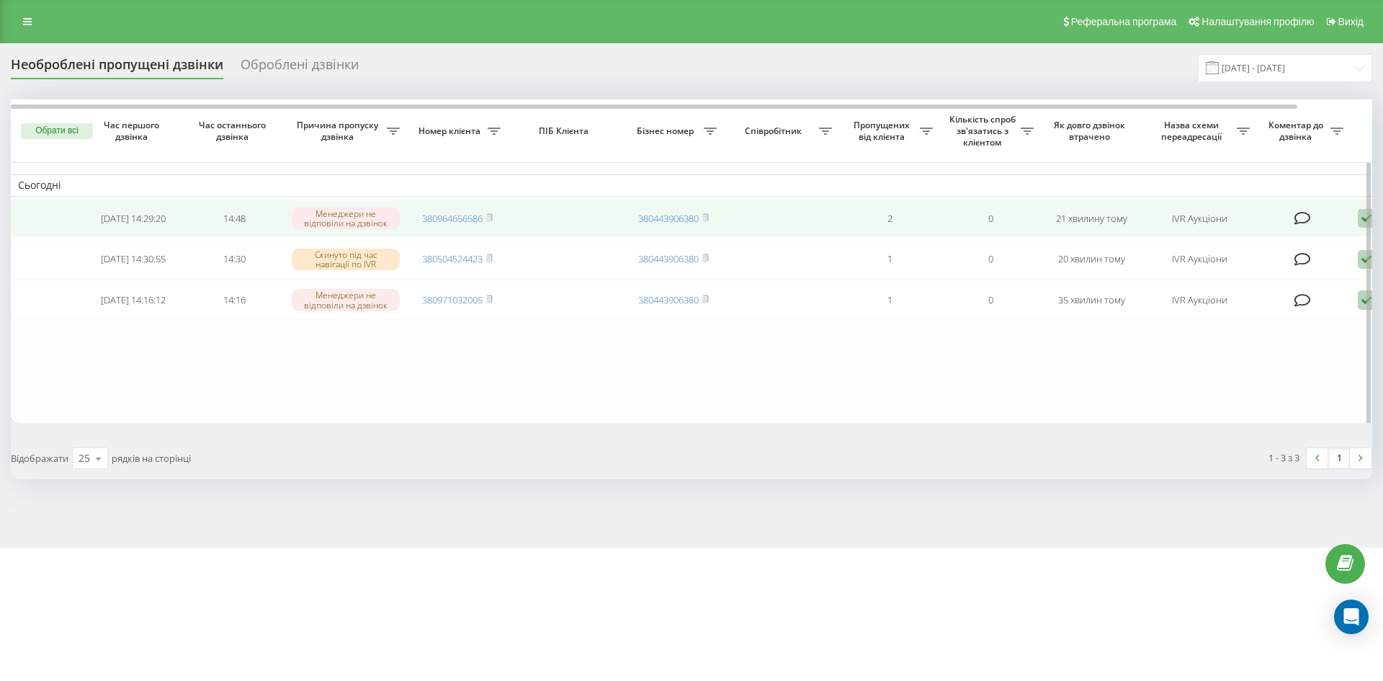
click at [489, 220] on rect at bounding box center [488, 218] width 4 height 6
